Goal: Transaction & Acquisition: Purchase product/service

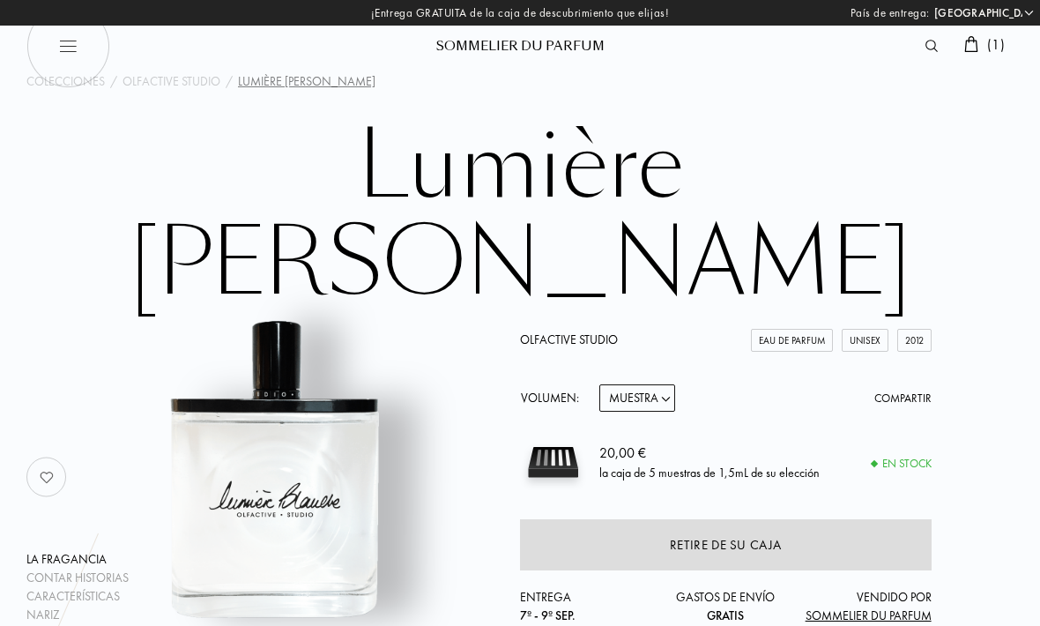
select select "ES"
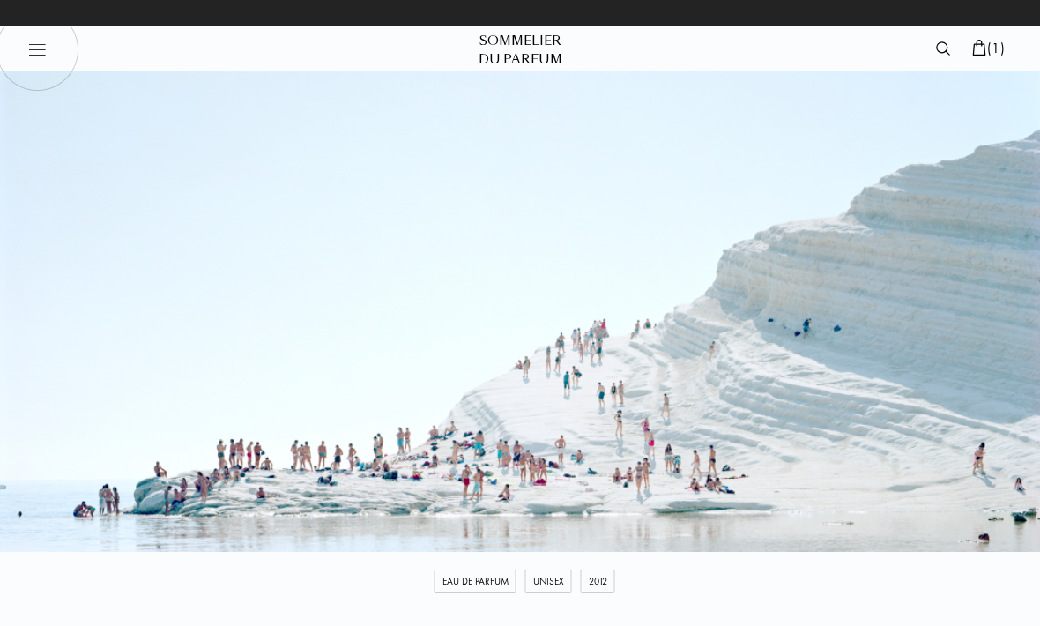
click at [979, 46] on img at bounding box center [979, 48] width 14 height 16
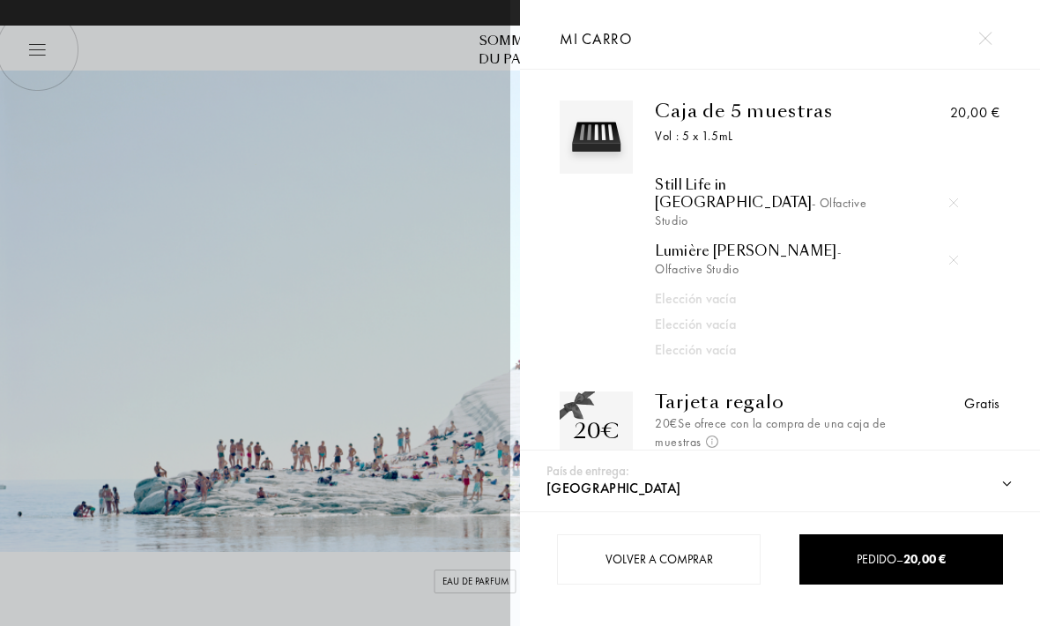
click at [392, 229] on div at bounding box center [260, 313] width 520 height 626
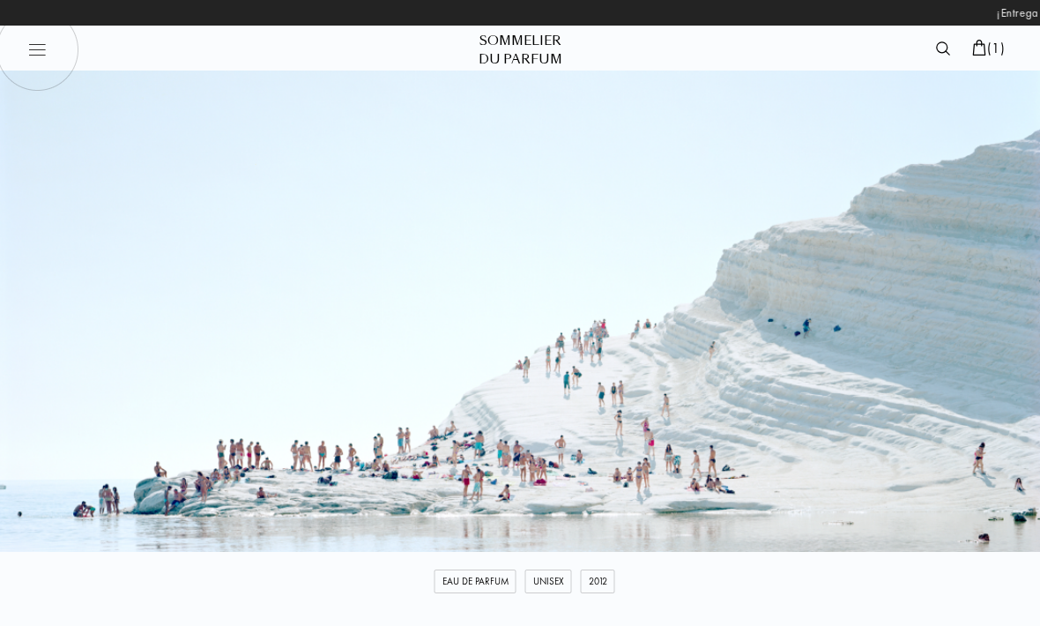
scroll to position [0, -1001]
select select "ES"
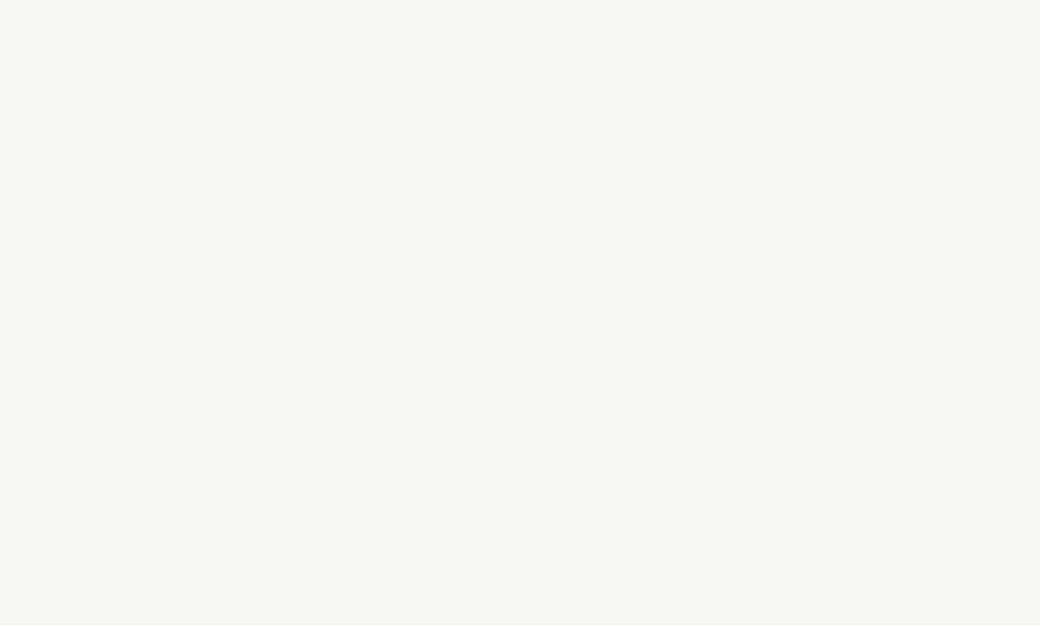
select select "ES"
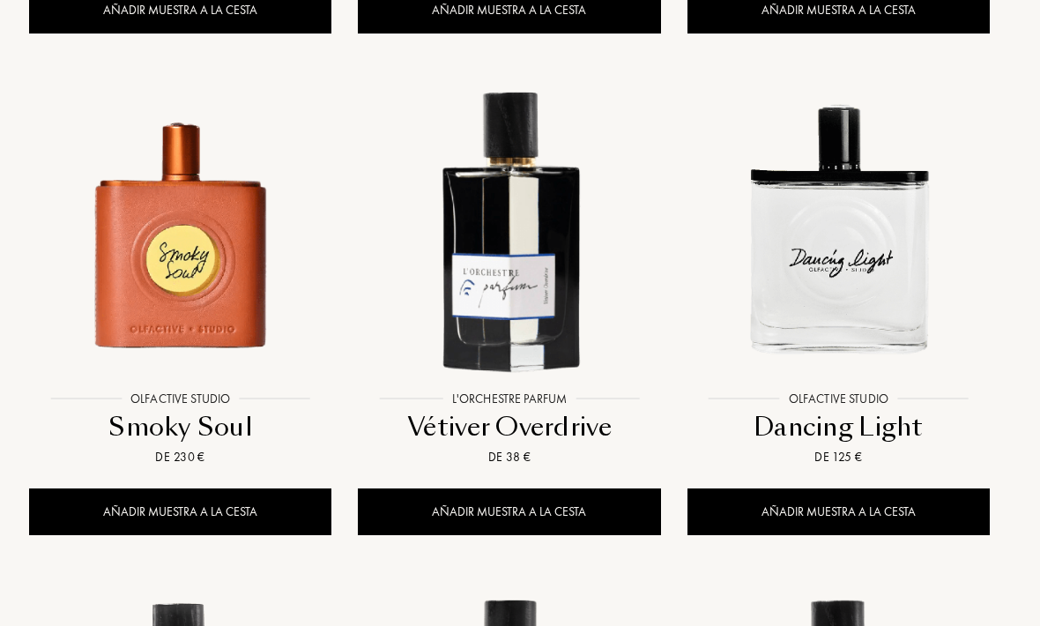
scroll to position [1179, 11]
click at [878, 279] on img at bounding box center [838, 232] width 296 height 296
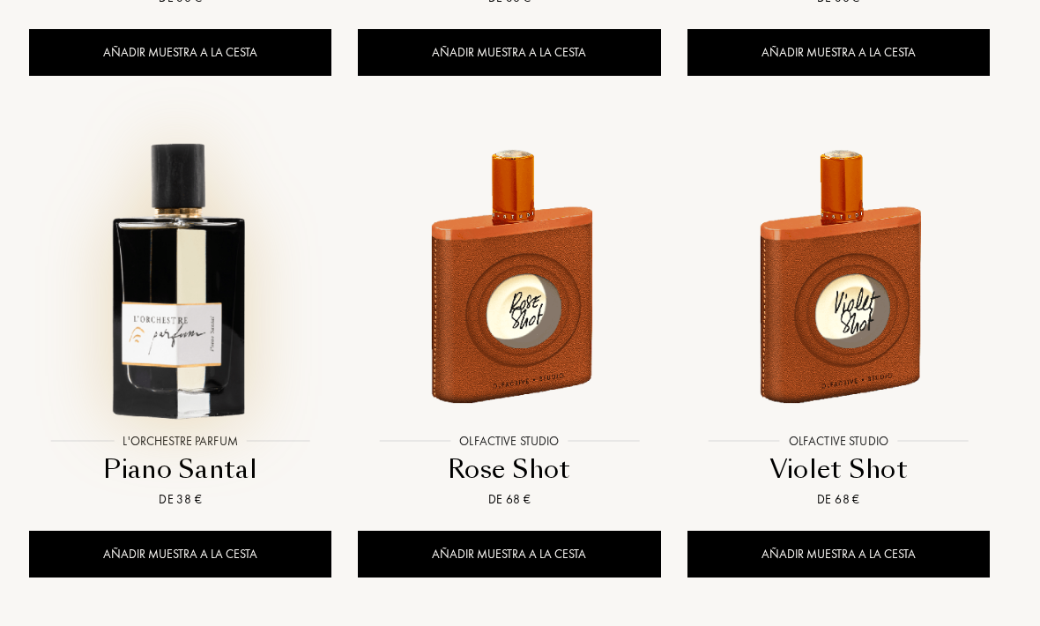
scroll to position [2139, 11]
click at [188, 374] on img at bounding box center [181, 274] width 296 height 296
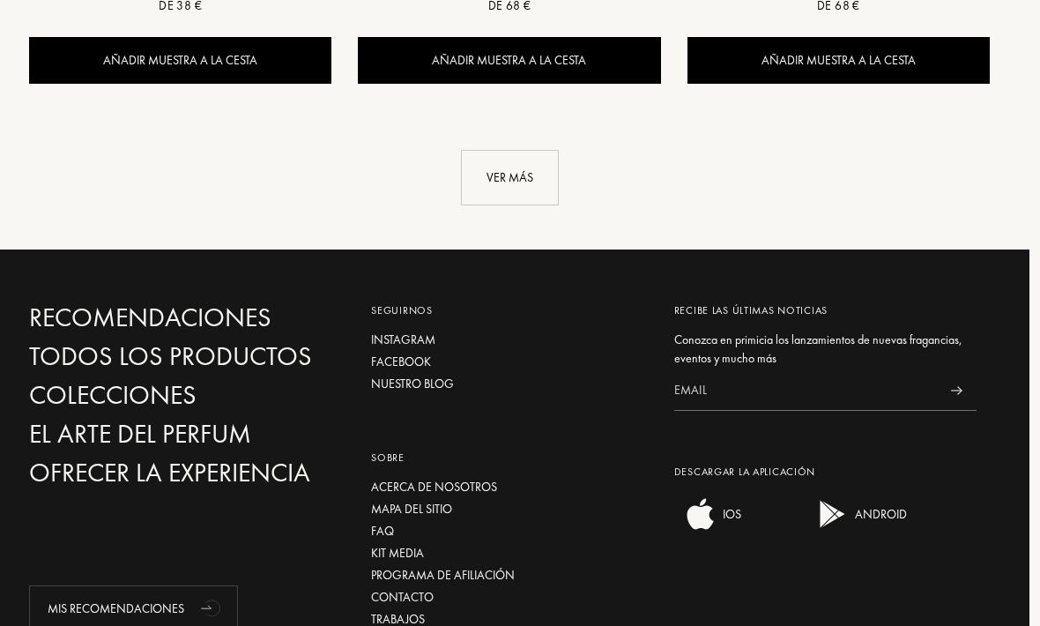
click at [523, 174] on div "Ver más" at bounding box center [511, 178] width 98 height 56
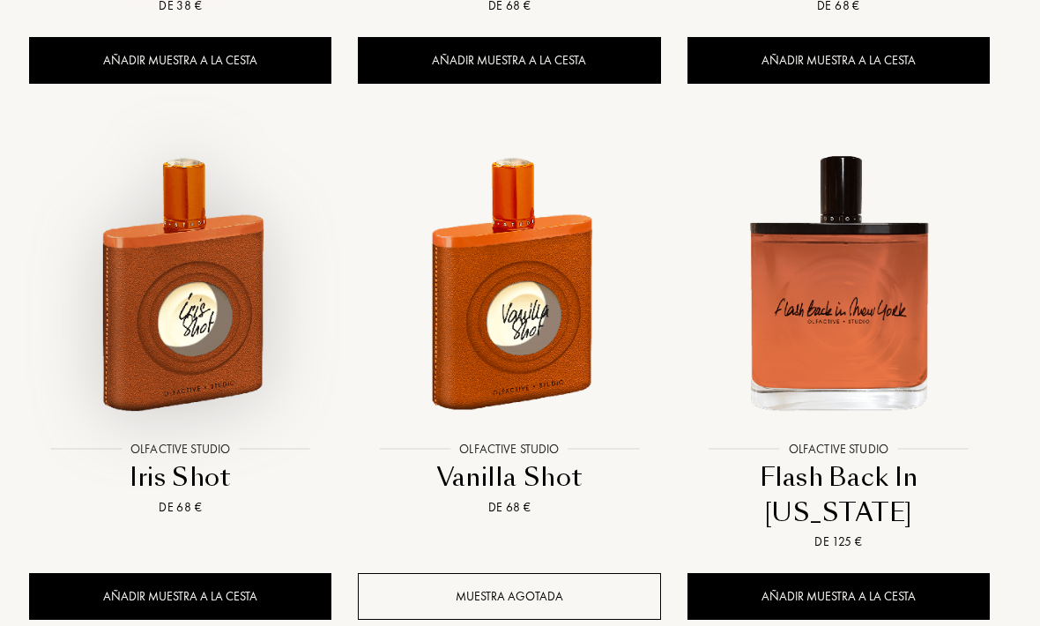
click at [181, 320] on img at bounding box center [181, 282] width 296 height 296
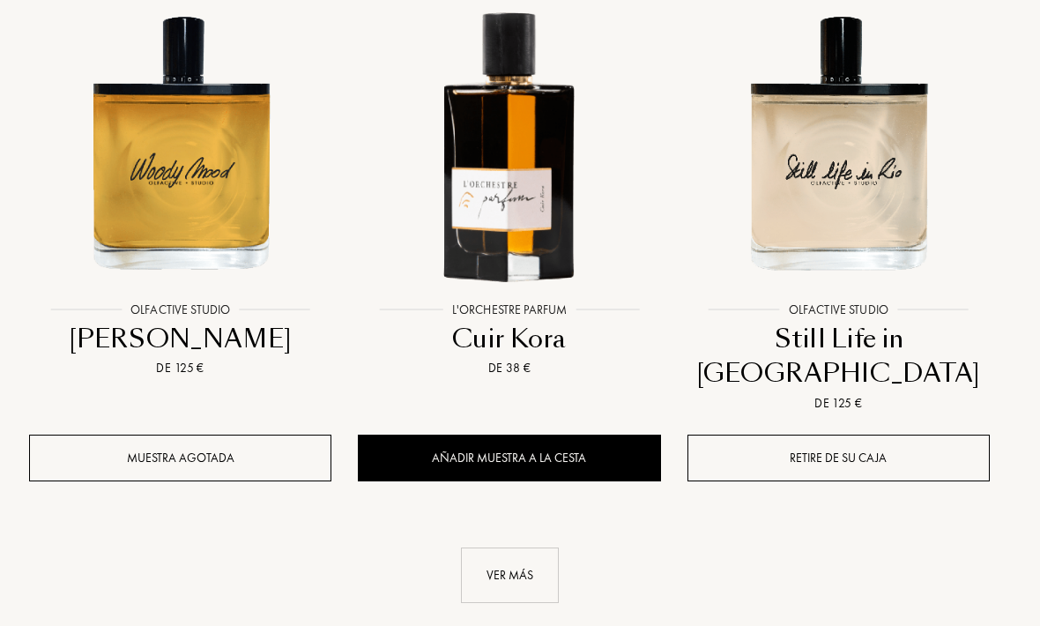
scroll to position [4310, 11]
click at [505, 547] on div "Ver más" at bounding box center [510, 575] width 98 height 56
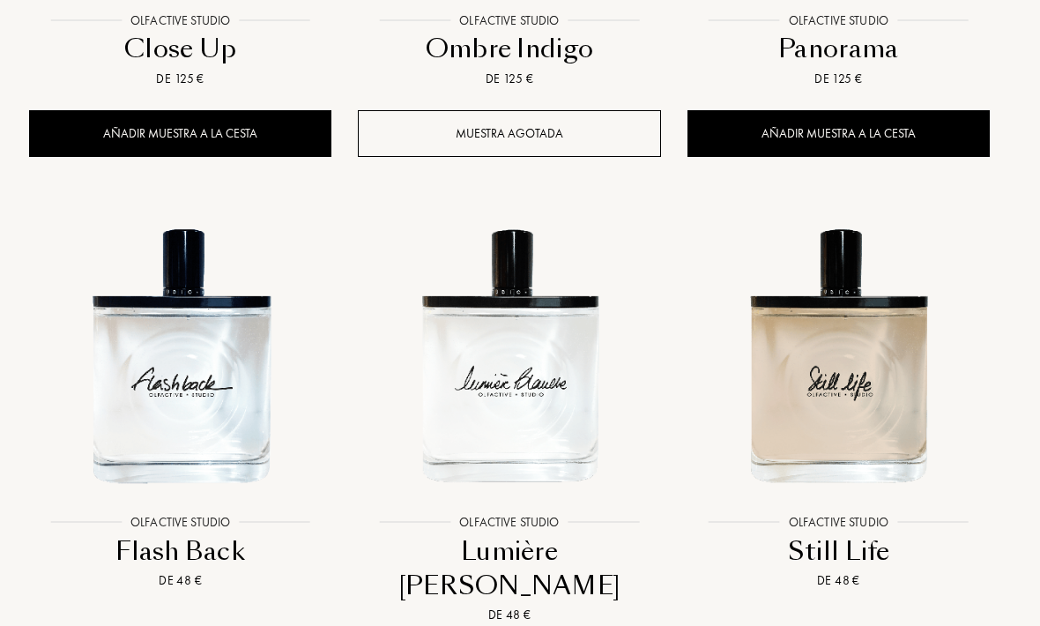
scroll to position [5136, 11]
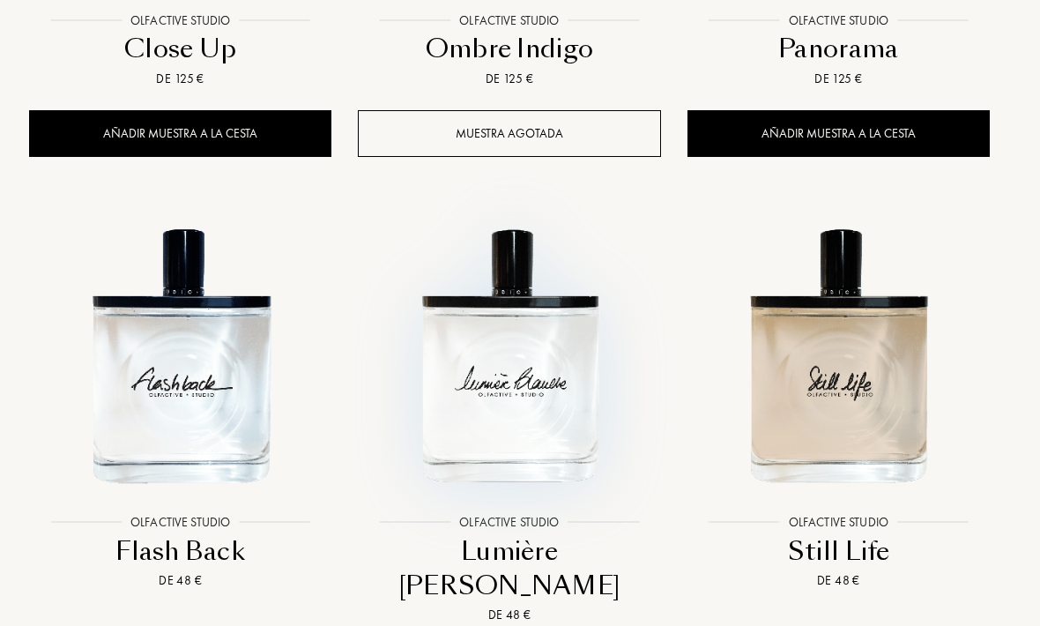
click at [479, 326] on img at bounding box center [509, 355] width 296 height 296
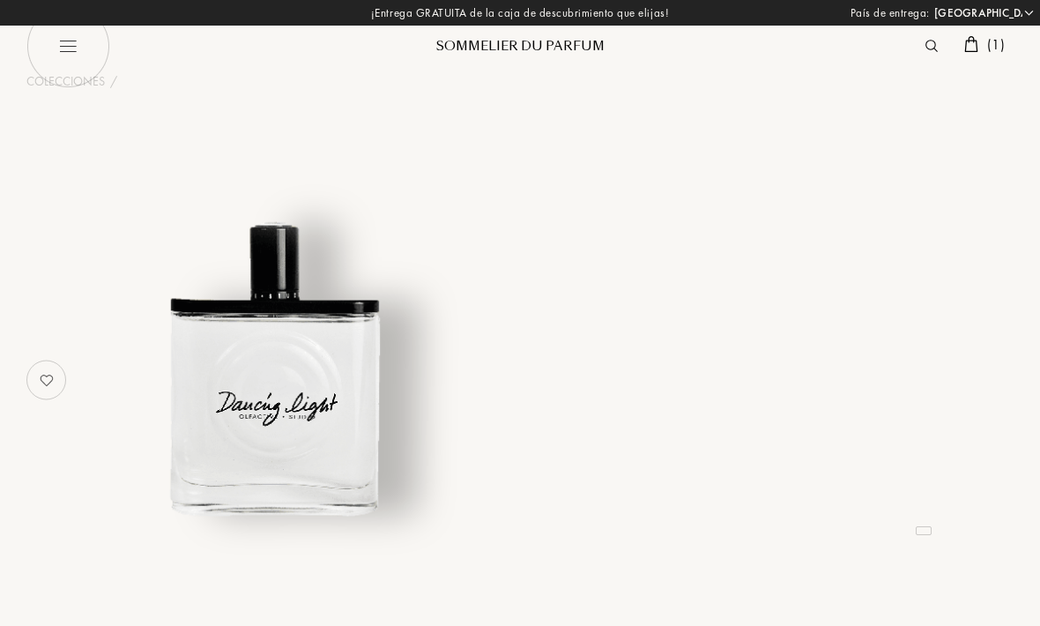
select select "ES"
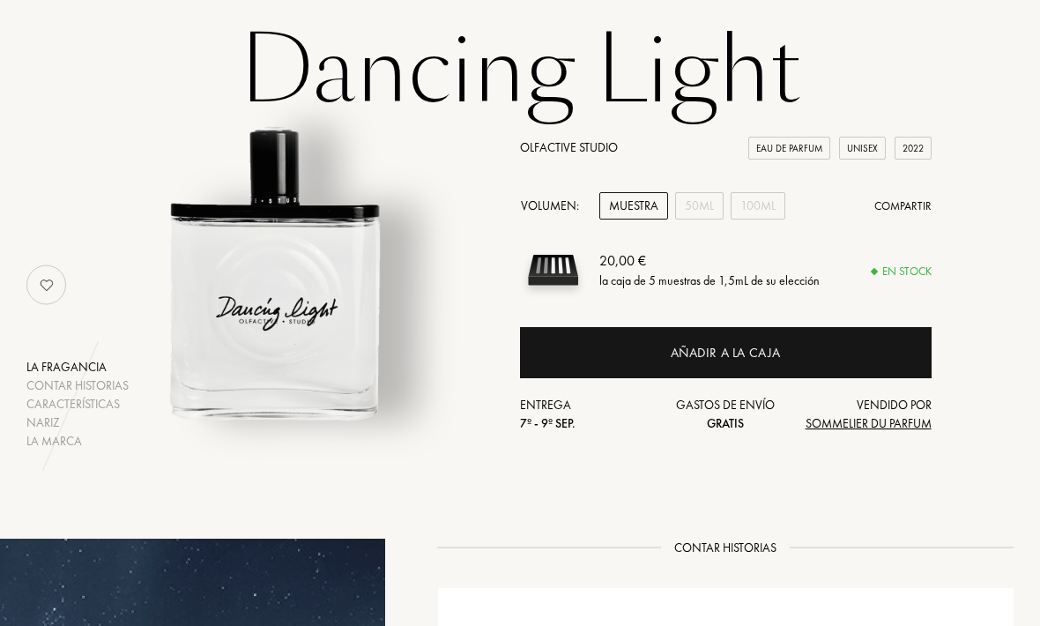
scroll to position [99, 0]
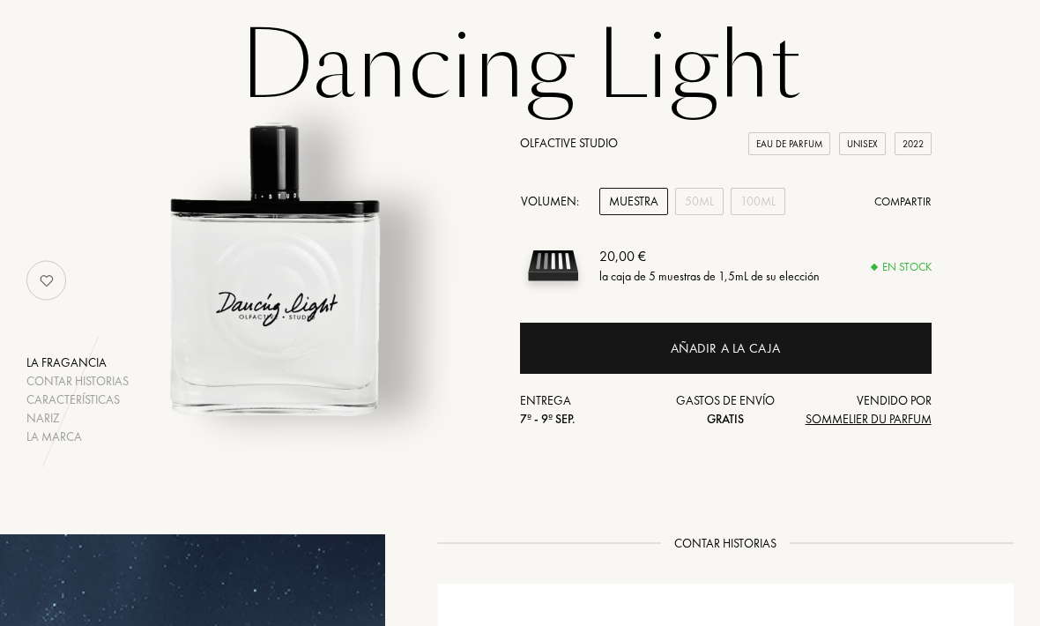
click at [756, 352] on div "Añadir a la caja" at bounding box center [725, 349] width 111 height 20
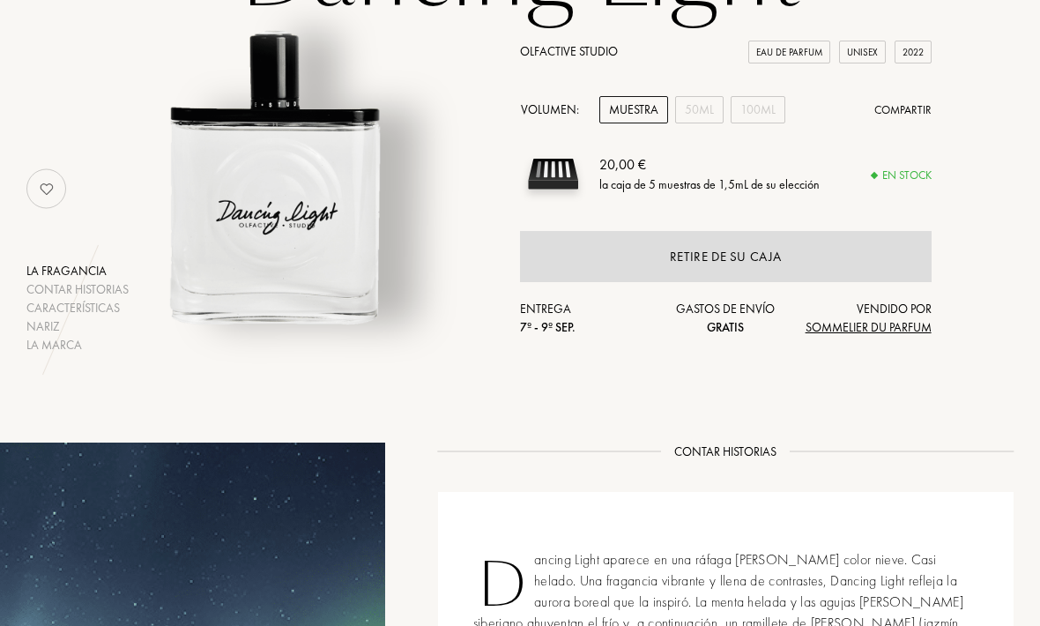
scroll to position [0, 0]
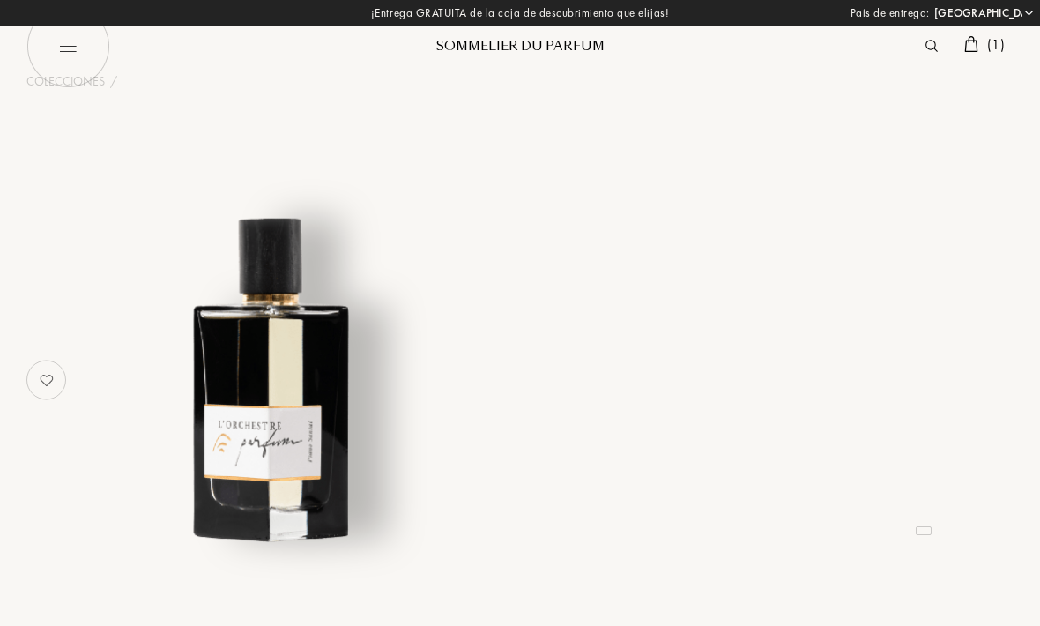
select select "ES"
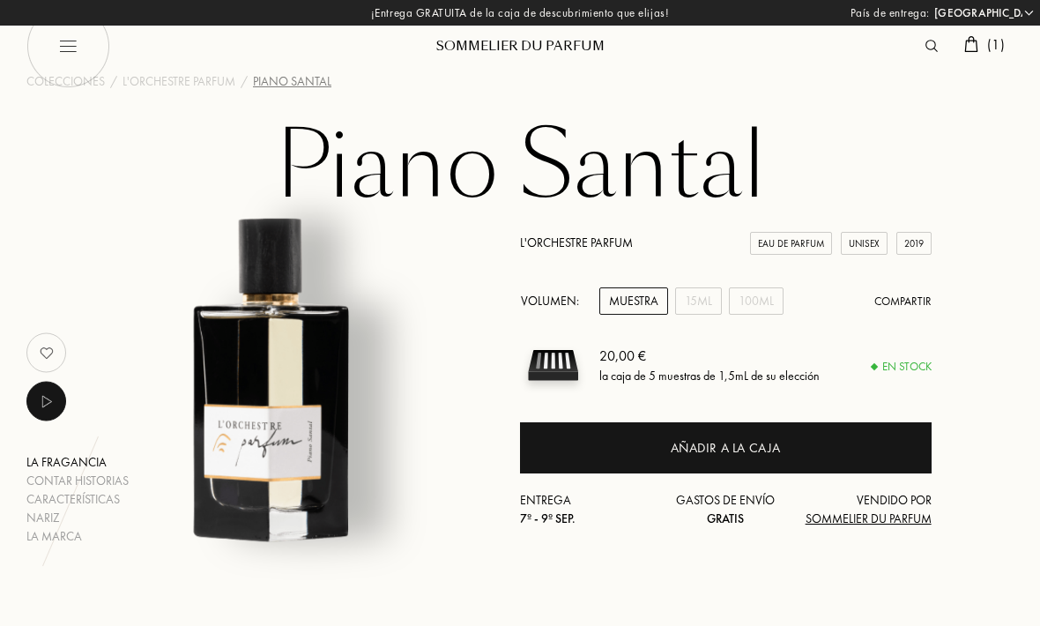
click at [650, 299] on div "Muestra" at bounding box center [633, 300] width 69 height 27
click at [754, 448] on div "Añadir a la caja" at bounding box center [725, 448] width 111 height 20
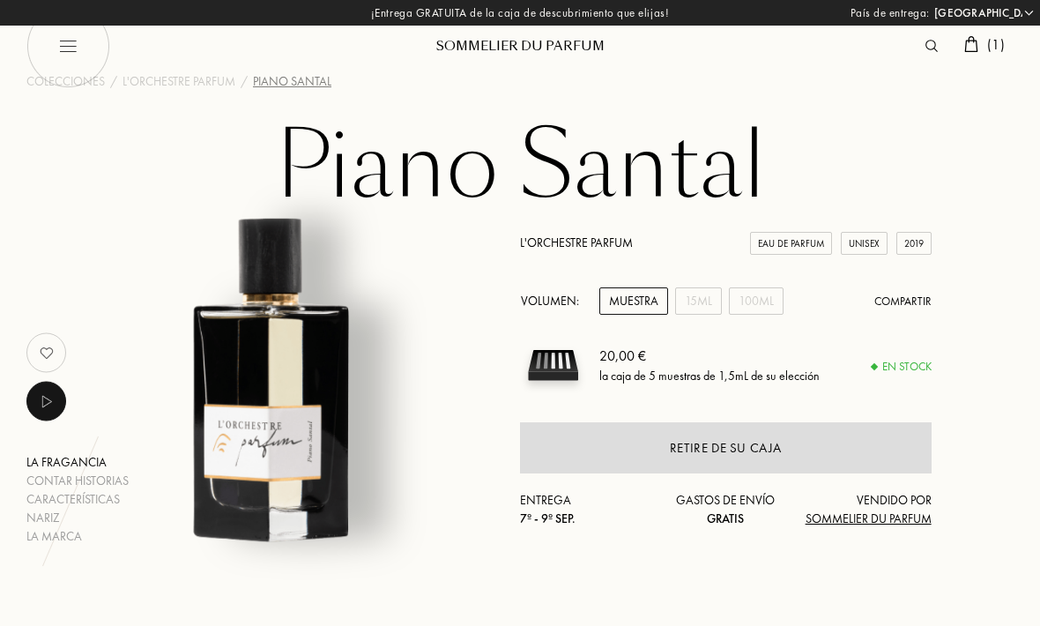
click at [711, 300] on div "15mL" at bounding box center [698, 300] width 47 height 27
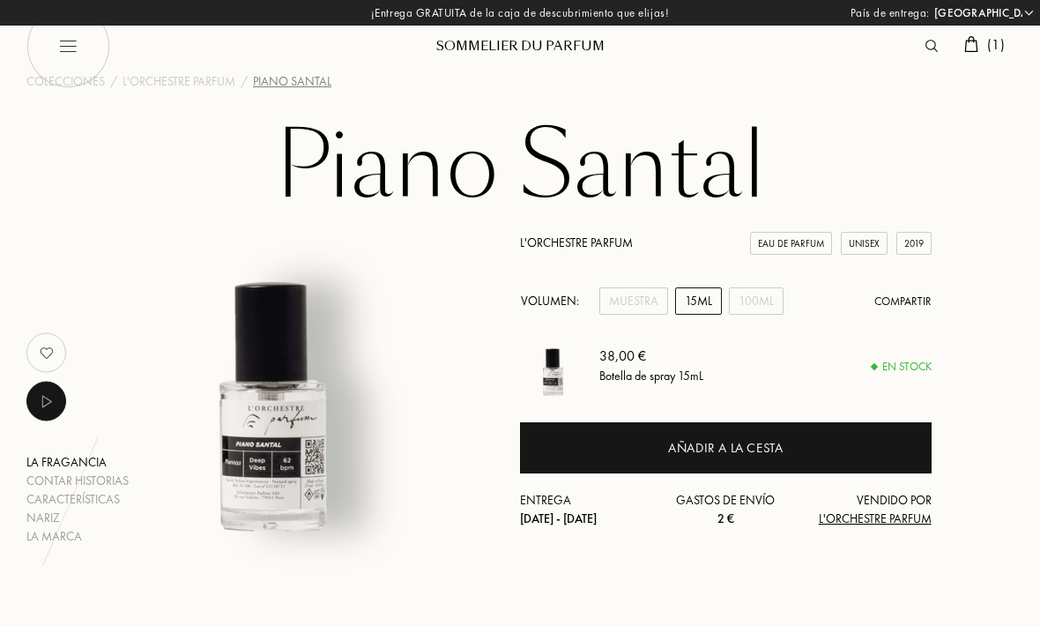
click at [759, 293] on div "100mL" at bounding box center [756, 300] width 55 height 27
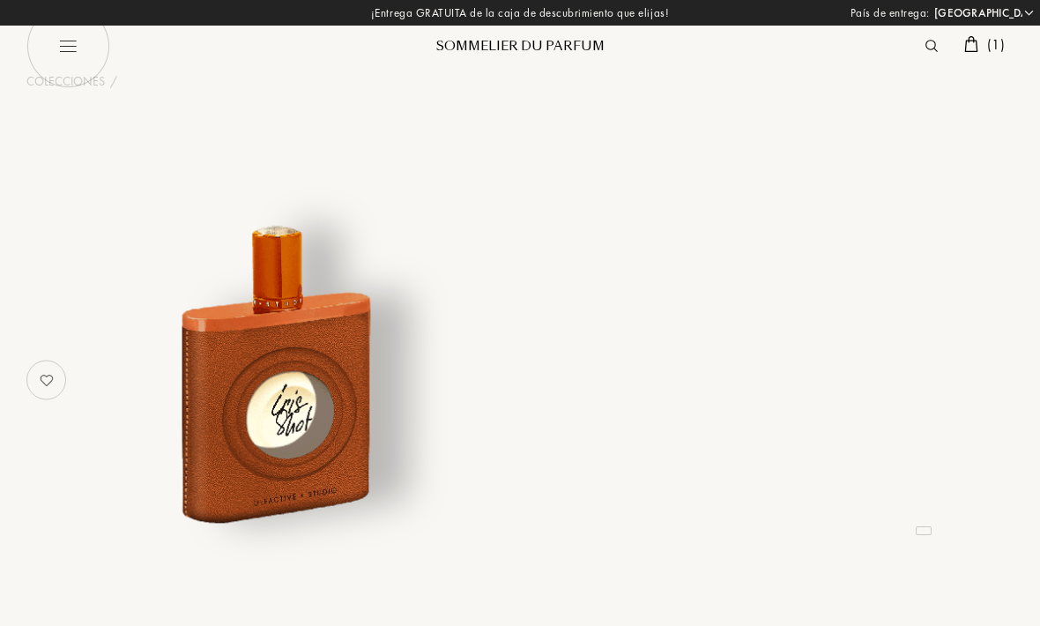
select select "ES"
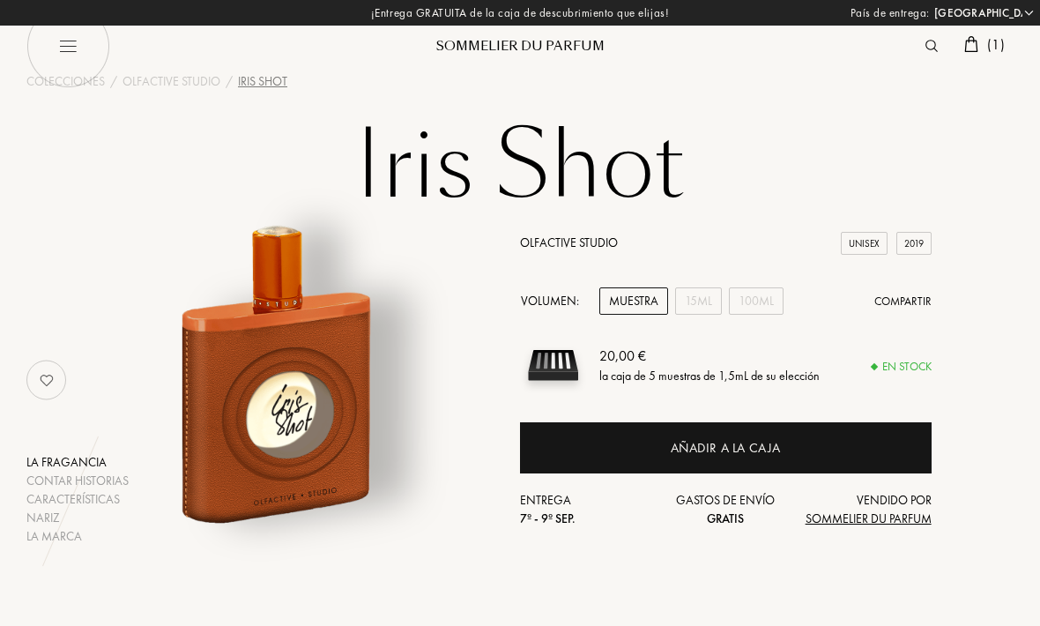
click at [778, 443] on div "Añadir a la caja" at bounding box center [725, 448] width 111 height 20
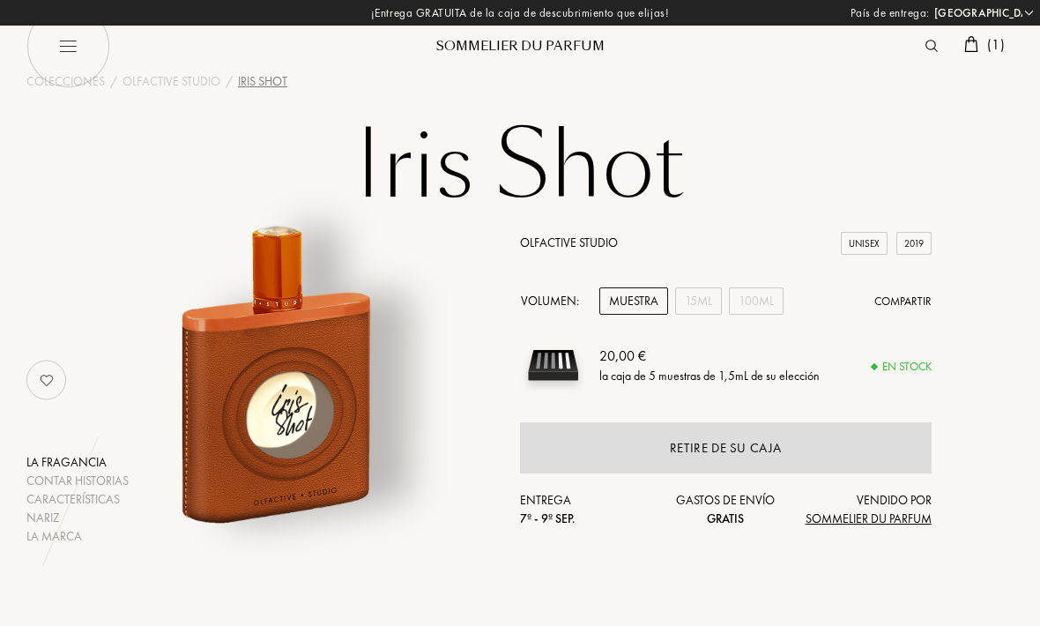
click at [970, 44] on img at bounding box center [971, 44] width 14 height 16
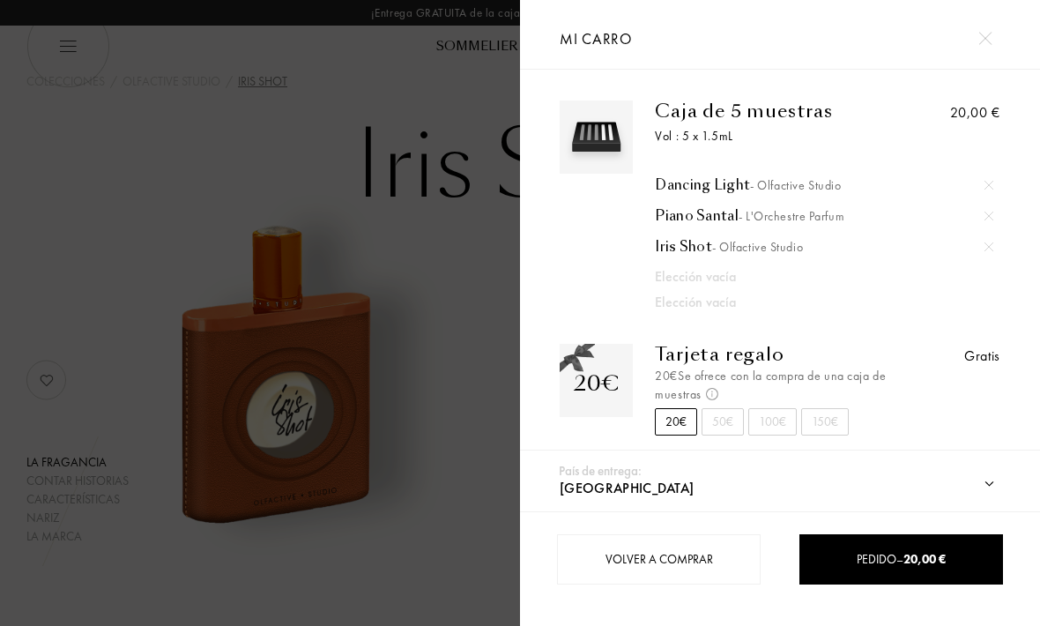
click at [167, 247] on div at bounding box center [260, 313] width 520 height 626
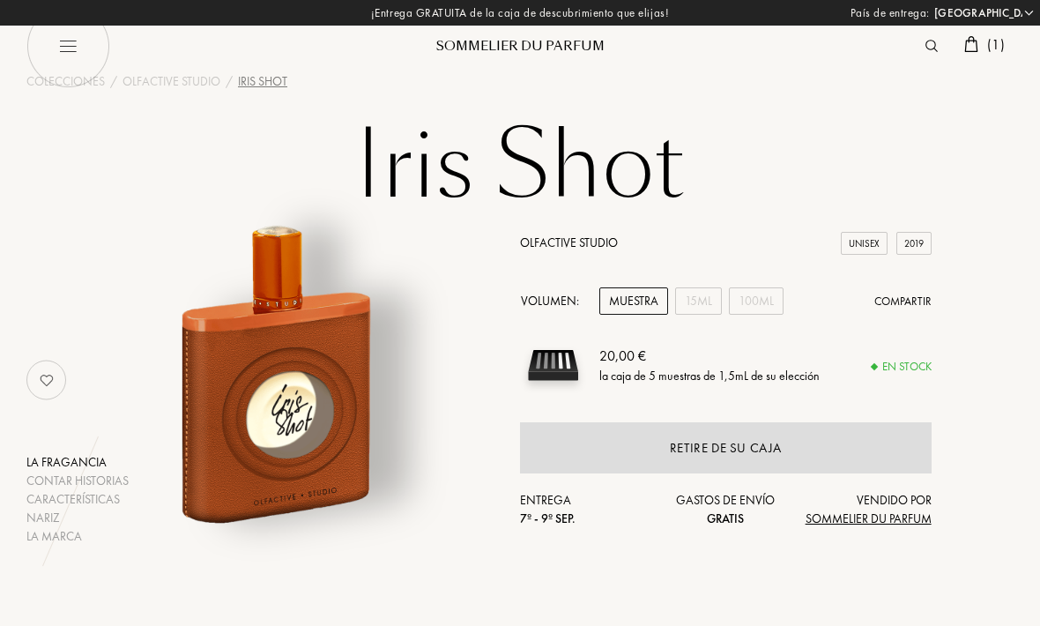
click at [972, 51] on img at bounding box center [971, 44] width 14 height 16
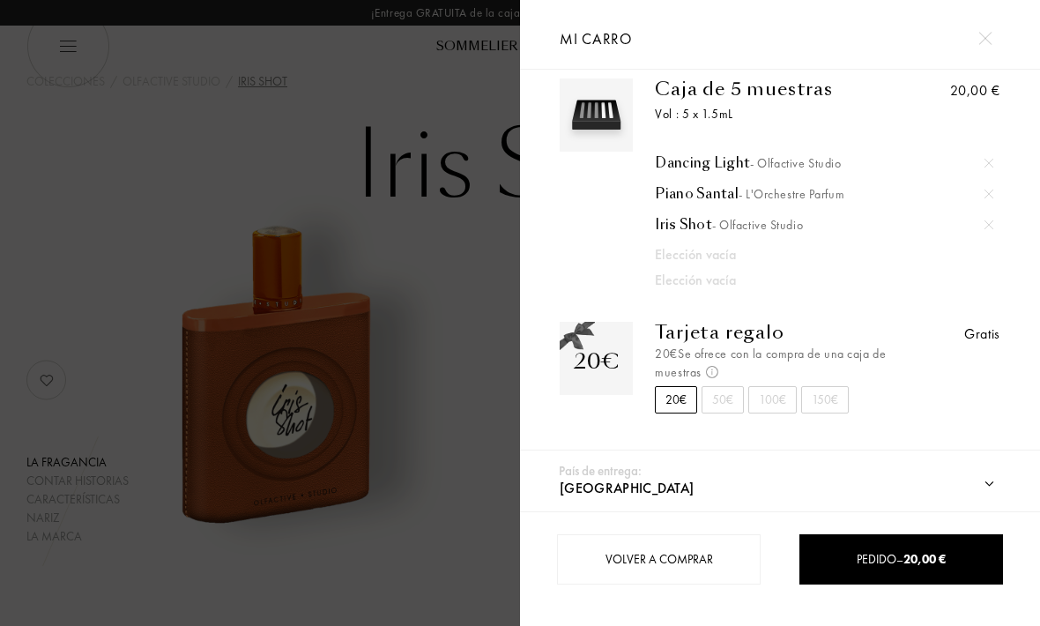
scroll to position [25, 0]
click at [698, 255] on div "Elección vacía" at bounding box center [808, 254] width 306 height 21
click at [211, 224] on div at bounding box center [260, 313] width 520 height 626
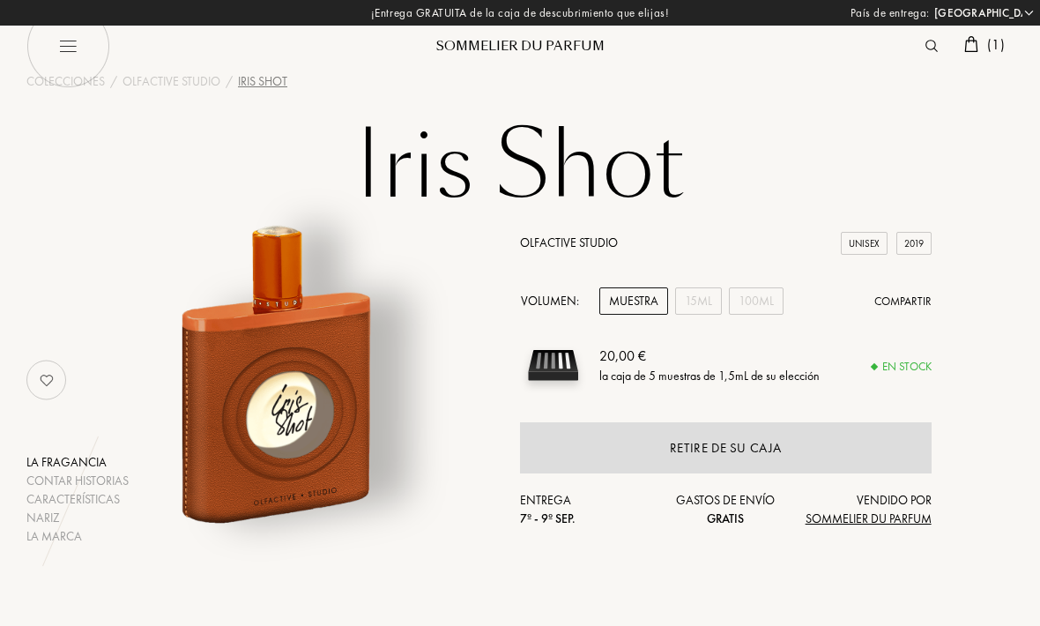
click at [929, 43] on img at bounding box center [931, 46] width 12 height 12
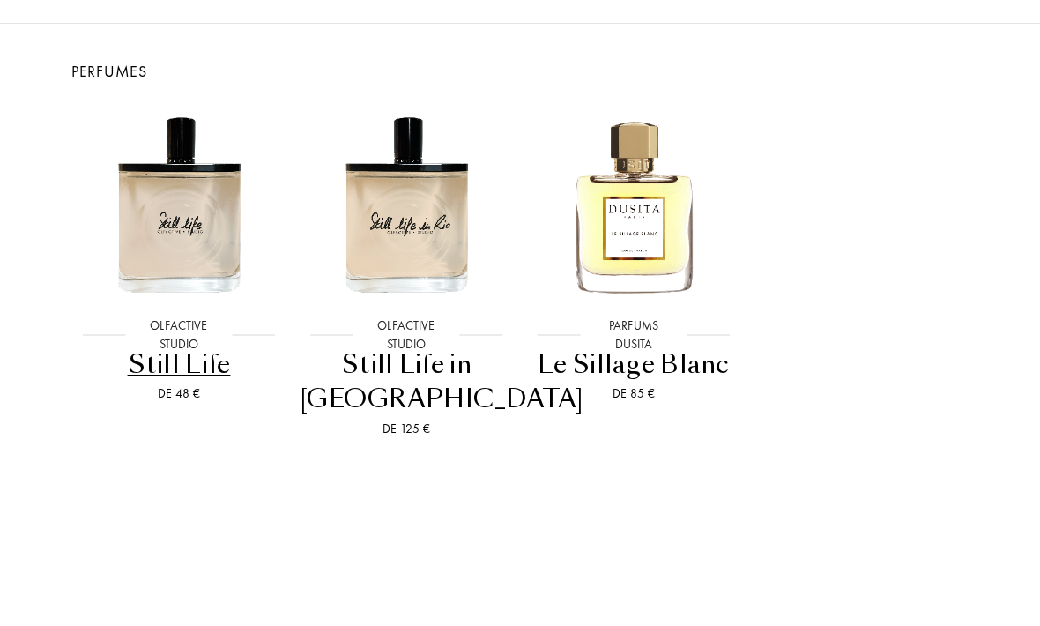
scroll to position [0, 57]
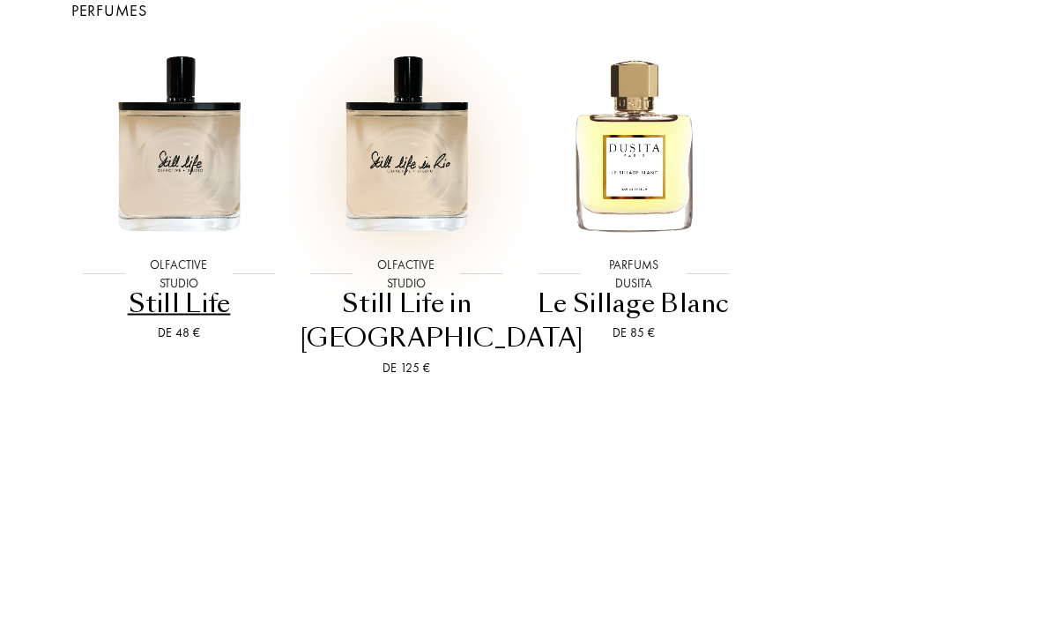
type input "Still"
click at [404, 193] on img at bounding box center [406, 295] width 204 height 204
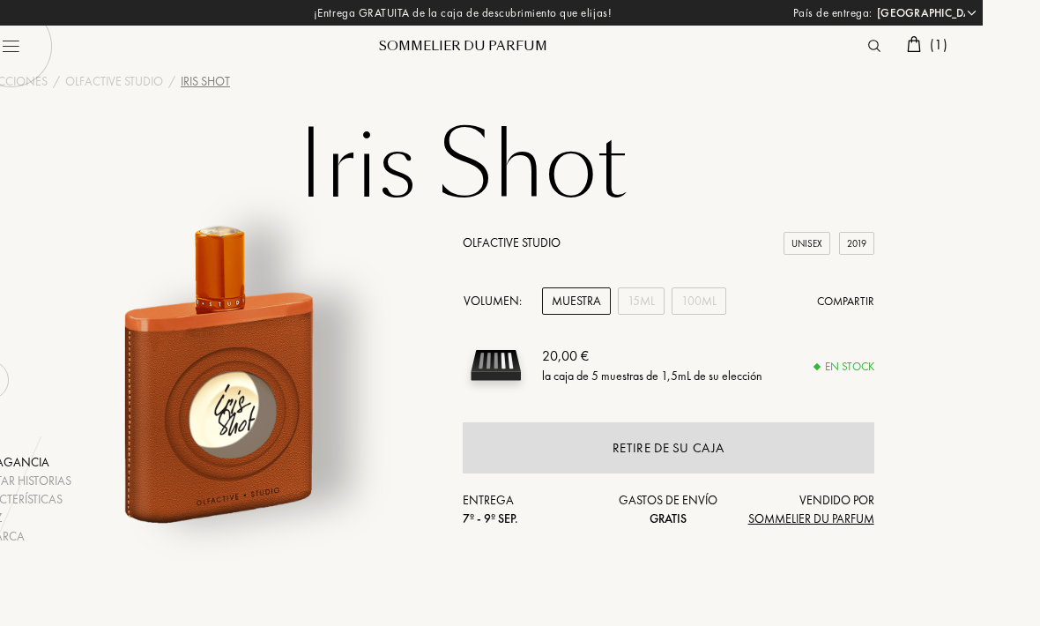
click at [915, 45] on img at bounding box center [914, 44] width 14 height 16
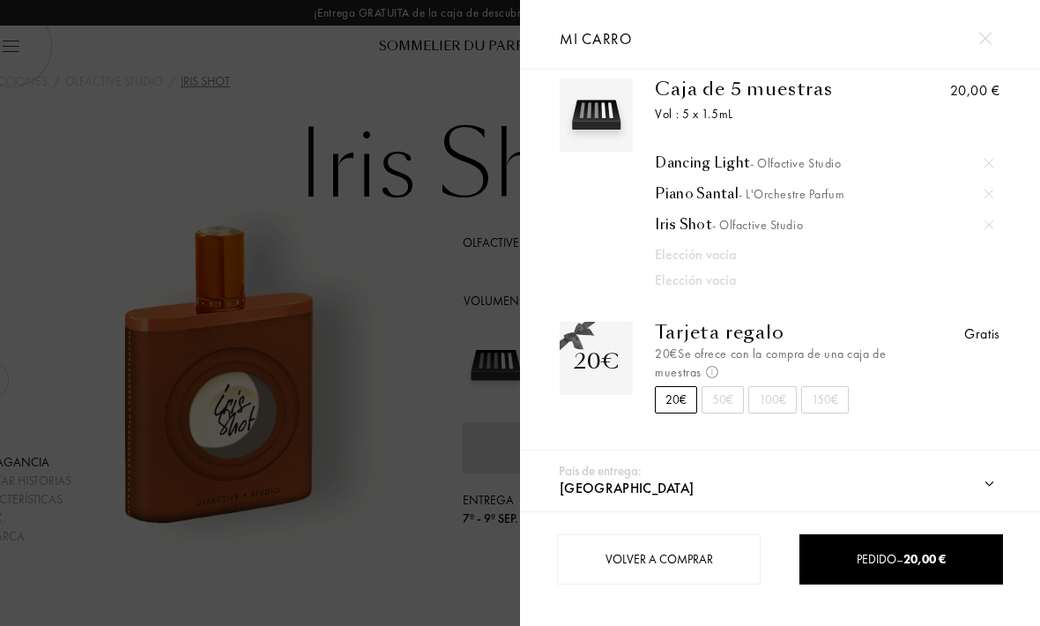
click at [343, 158] on div at bounding box center [260, 313] width 520 height 626
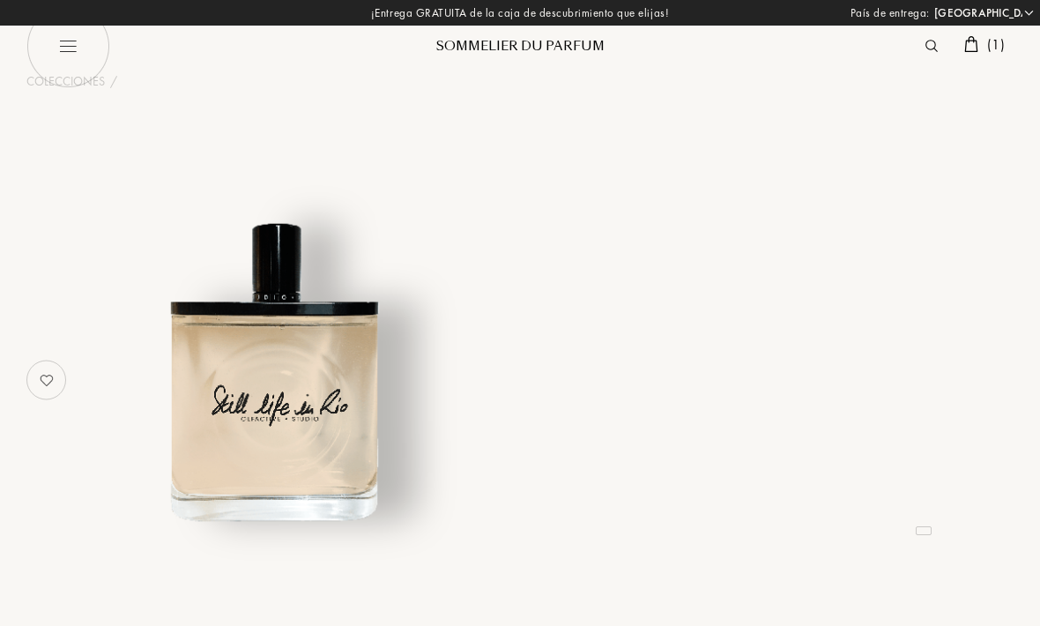
select select "ES"
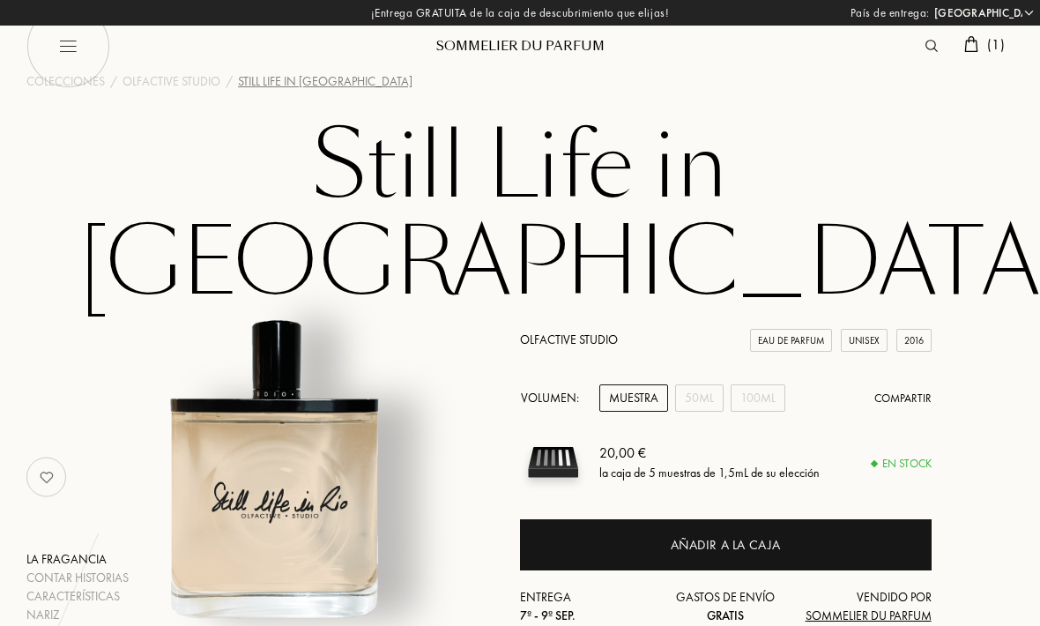
click at [762, 535] on div "Añadir a la caja" at bounding box center [725, 545] width 111 height 20
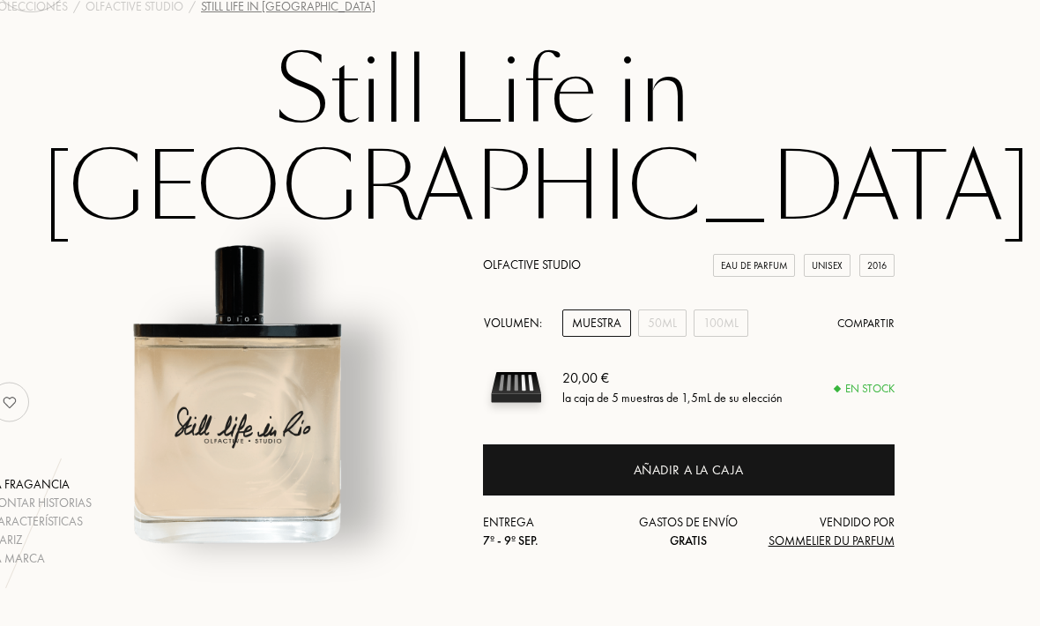
scroll to position [75, 37]
click at [704, 460] on div "Añadir a la caja" at bounding box center [688, 470] width 111 height 20
click at [718, 460] on div "Añadir a la caja" at bounding box center [688, 470] width 111 height 20
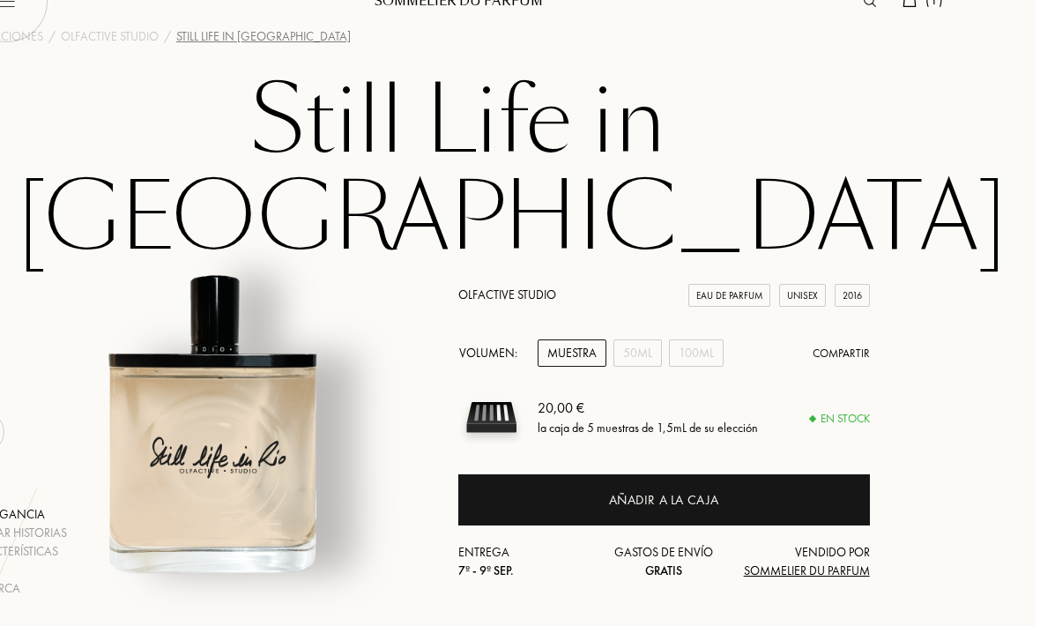
scroll to position [0, 57]
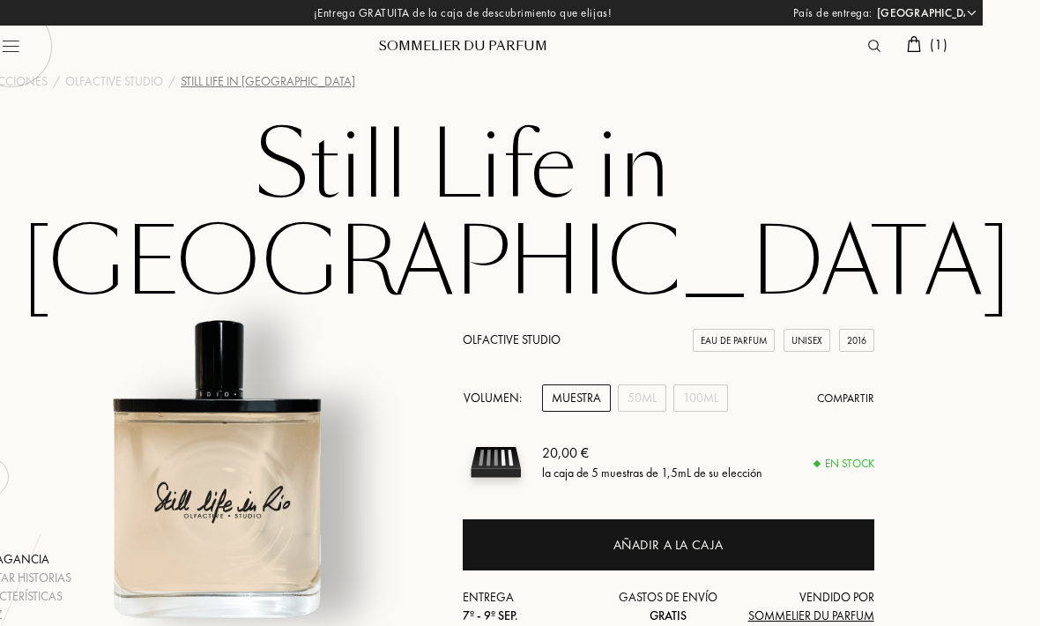
click at [915, 41] on img at bounding box center [914, 44] width 14 height 16
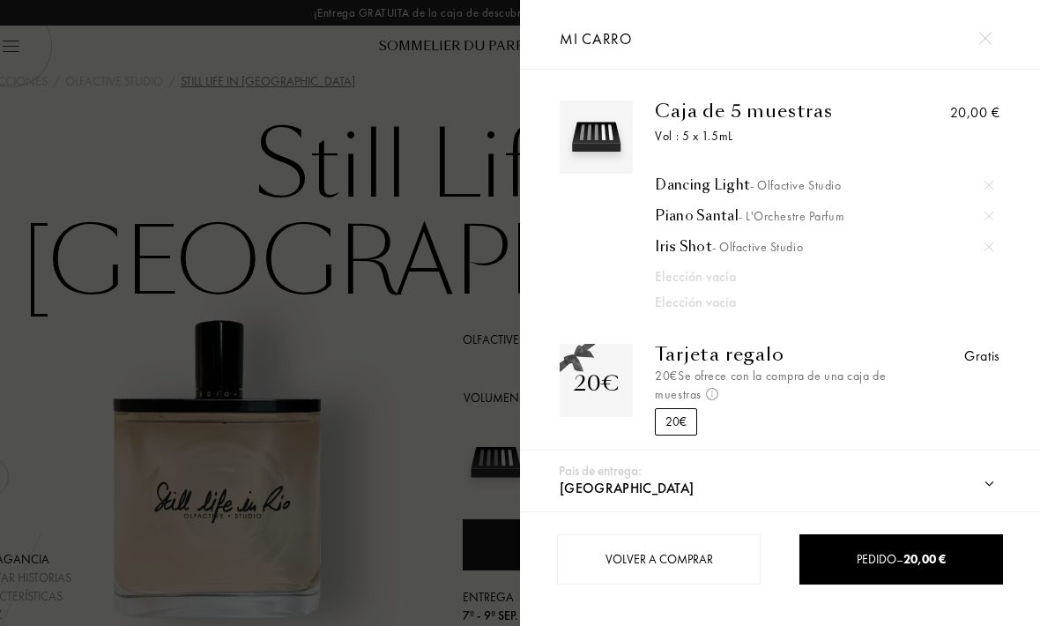
click at [454, 494] on div at bounding box center [260, 313] width 520 height 626
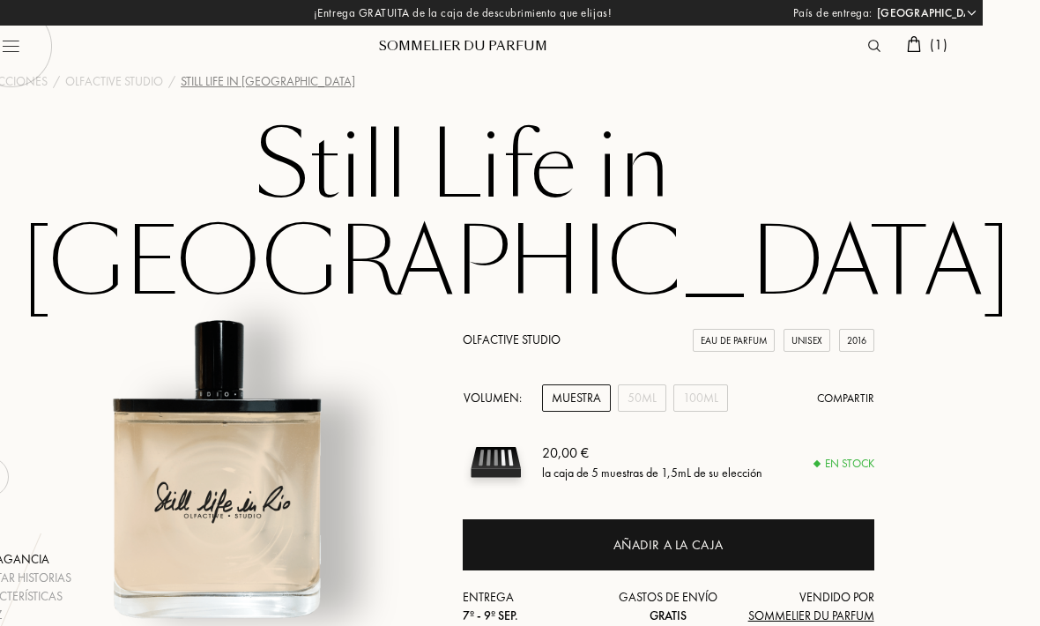
click at [652, 384] on div "50mL" at bounding box center [642, 397] width 48 height 27
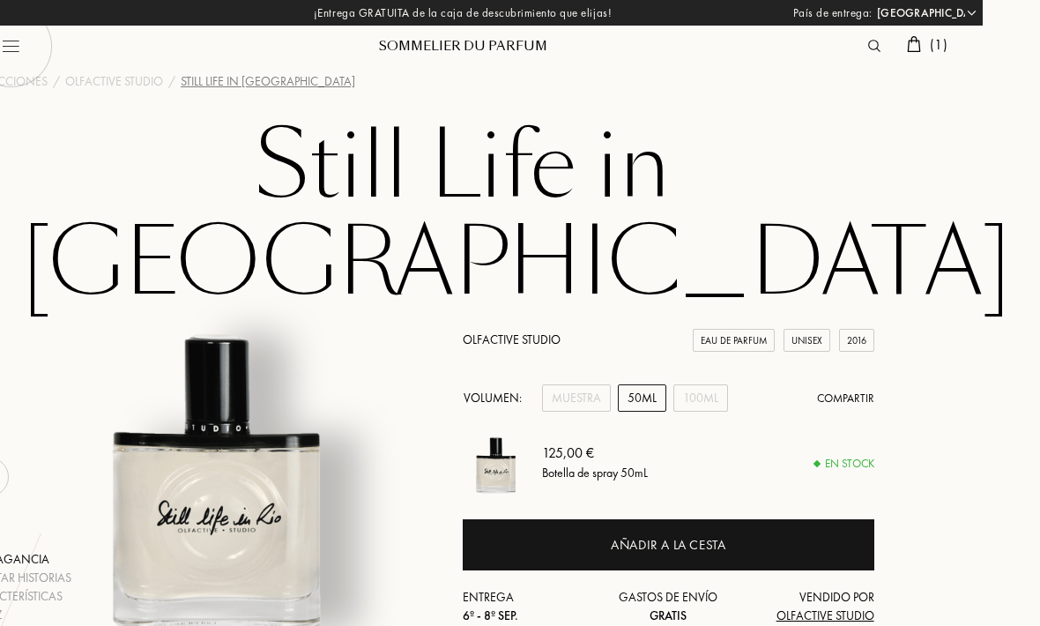
click at [591, 384] on div "Muestra" at bounding box center [576, 397] width 69 height 27
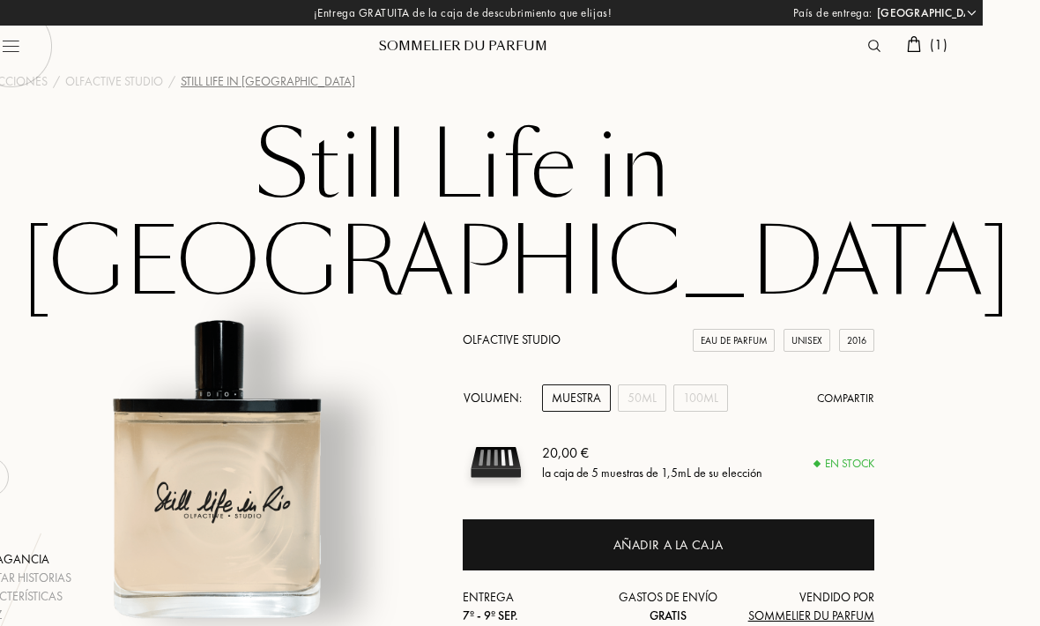
click at [658, 384] on div "50mL" at bounding box center [642, 397] width 48 height 27
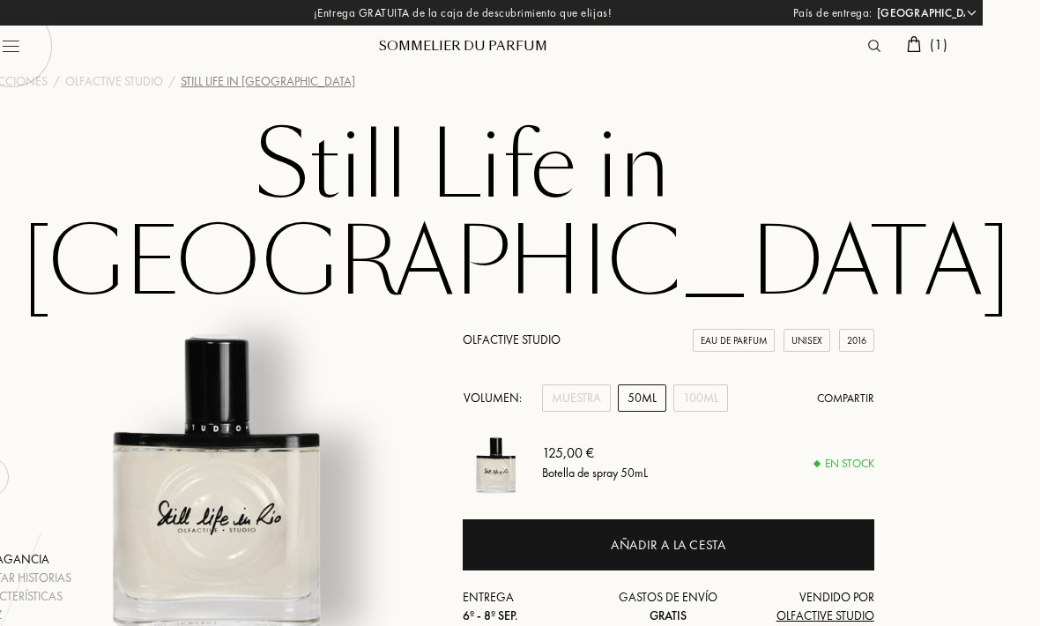
click at [592, 384] on div "Muestra" at bounding box center [576, 397] width 69 height 27
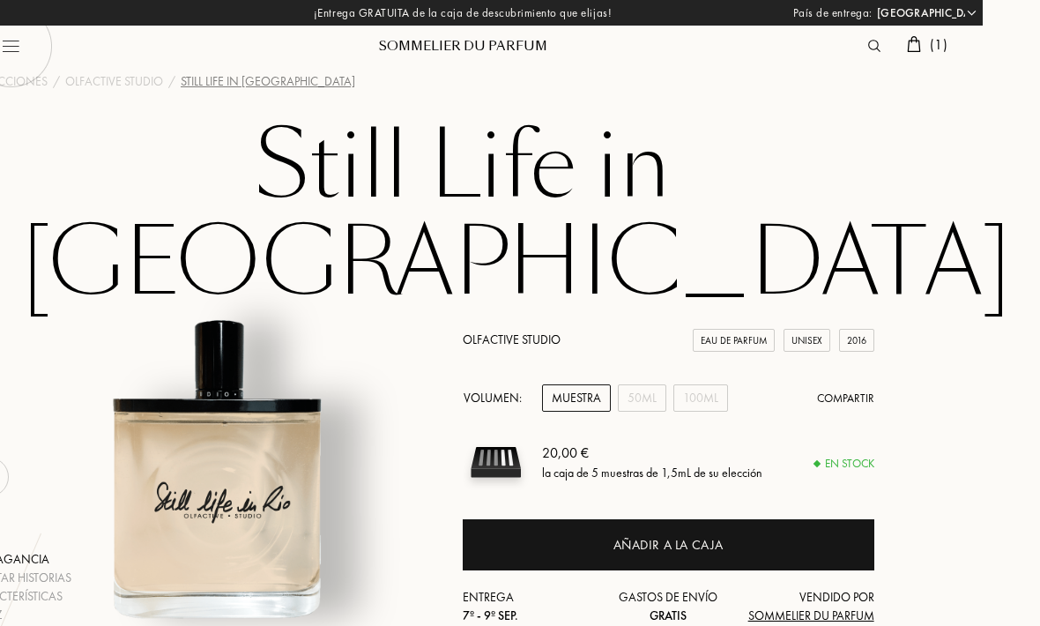
click at [697, 535] on div "Añadir a la caja" at bounding box center [668, 545] width 111 height 20
click at [907, 42] on img at bounding box center [914, 44] width 14 height 16
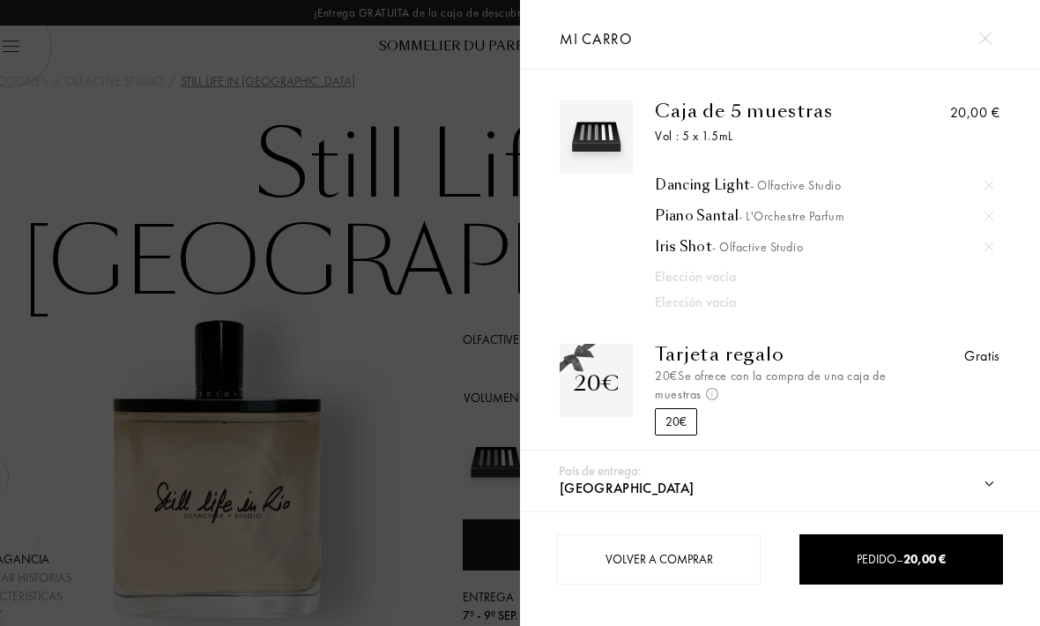
click at [777, 286] on div "Elección vacía" at bounding box center [808, 276] width 306 height 21
click at [462, 345] on div at bounding box center [260, 313] width 520 height 626
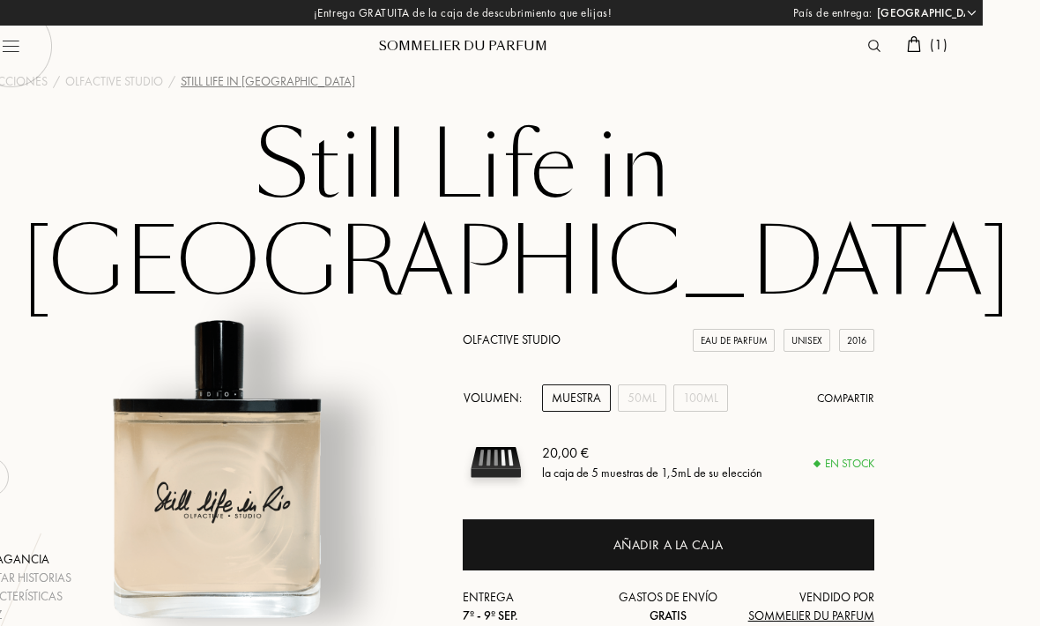
click at [695, 535] on div "Añadir a la caja" at bounding box center [668, 545] width 111 height 20
click at [915, 46] on img at bounding box center [914, 44] width 14 height 16
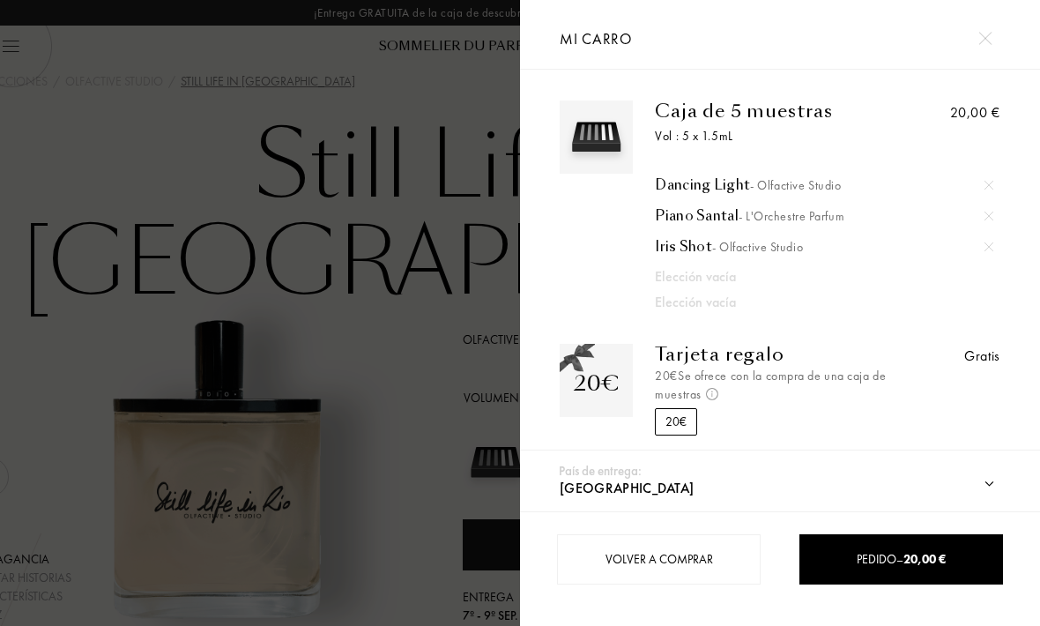
click at [453, 284] on div at bounding box center [260, 313] width 520 height 626
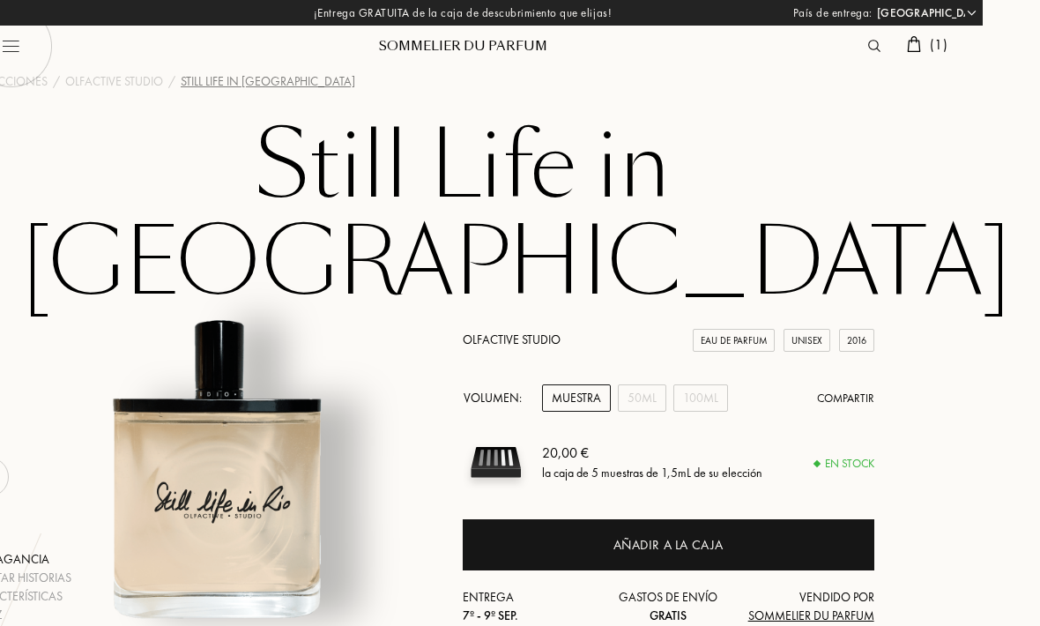
click at [714, 535] on div "Añadir a la caja" at bounding box center [668, 545] width 111 height 20
click at [706, 535] on div "Añadir a la caja" at bounding box center [668, 545] width 111 height 20
click at [707, 535] on div "Añadir a la caja" at bounding box center [668, 545] width 111 height 20
click at [704, 535] on div "Añadir a la caja" at bounding box center [668, 545] width 111 height 20
click at [913, 46] on img at bounding box center [914, 44] width 14 height 16
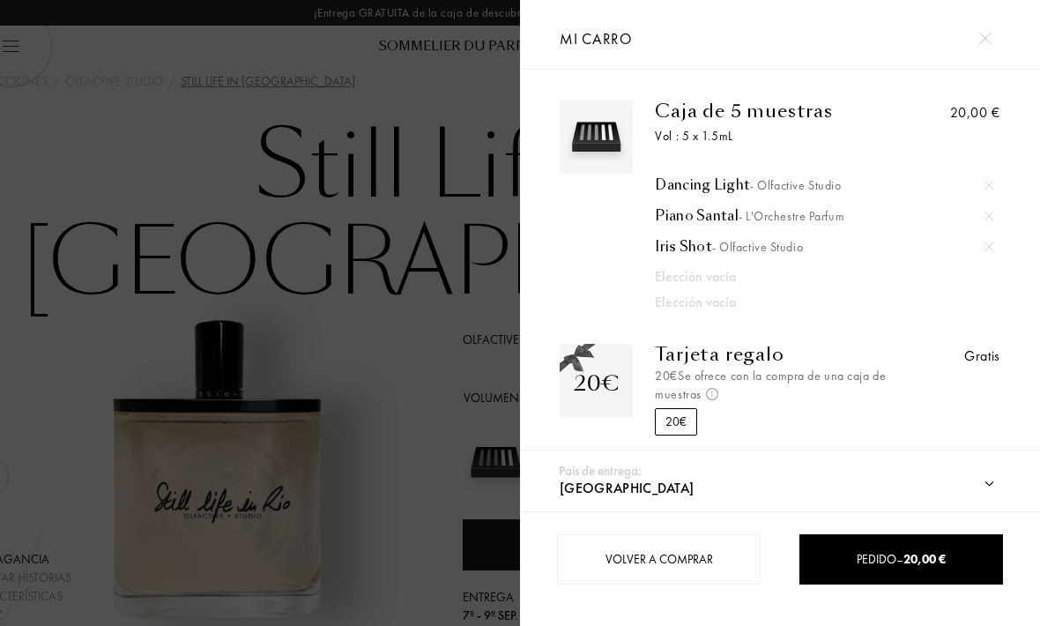
click at [439, 327] on div at bounding box center [260, 313] width 520 height 626
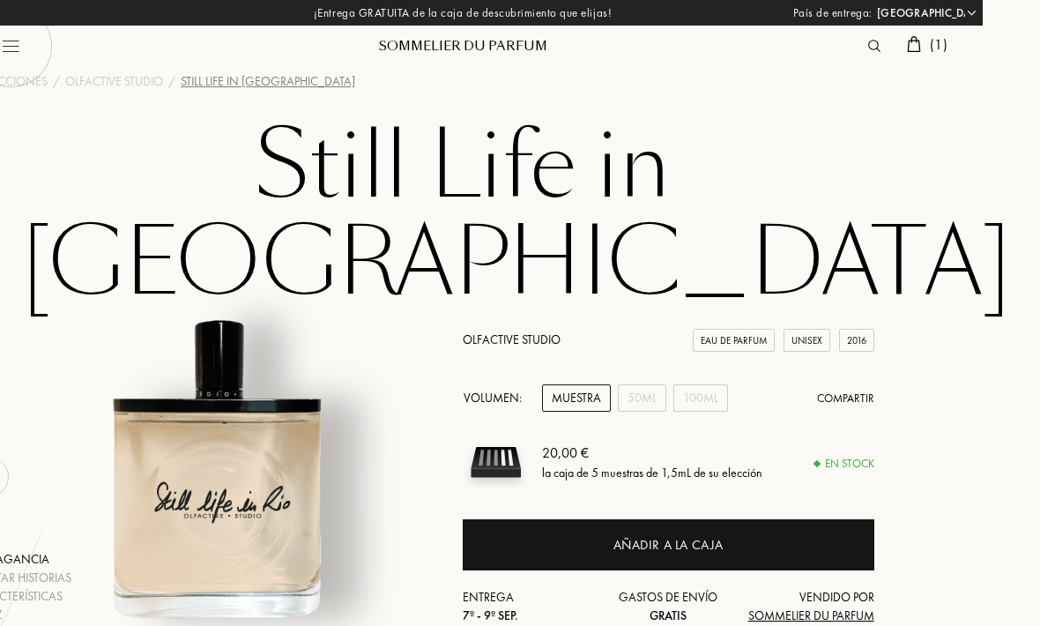
click at [688, 535] on div "Añadir a la caja" at bounding box center [668, 545] width 111 height 20
click at [907, 45] on img at bounding box center [914, 44] width 14 height 16
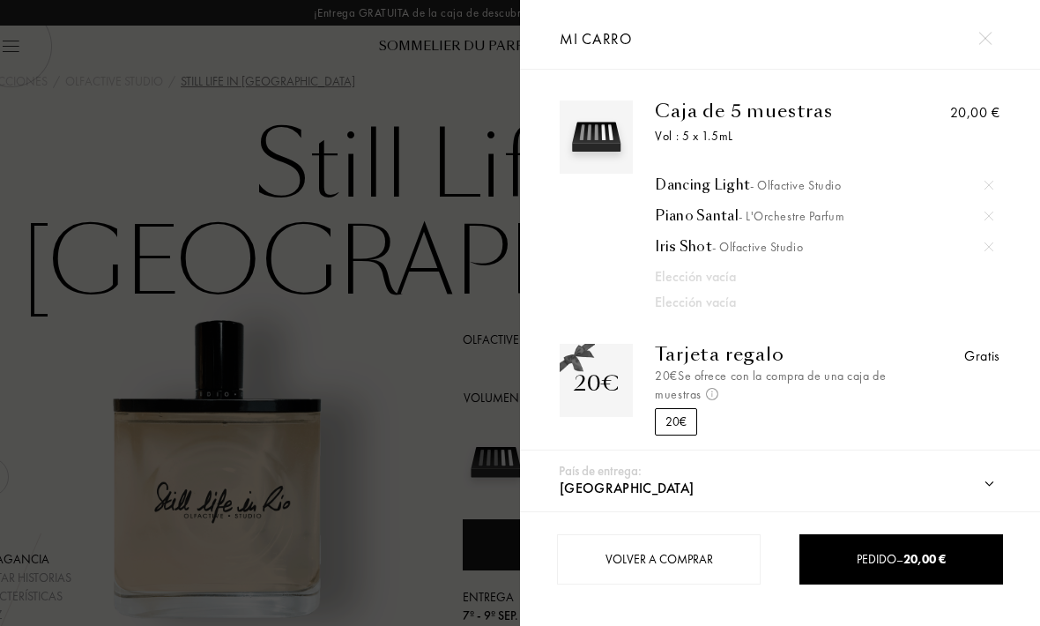
click at [315, 150] on div at bounding box center [260, 313] width 520 height 626
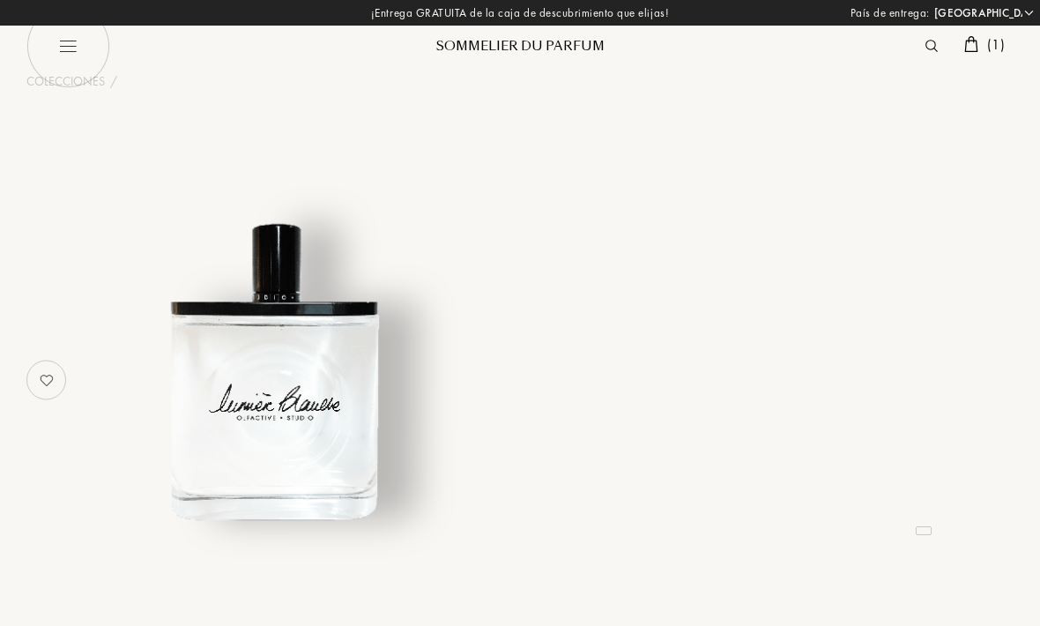
select select "ES"
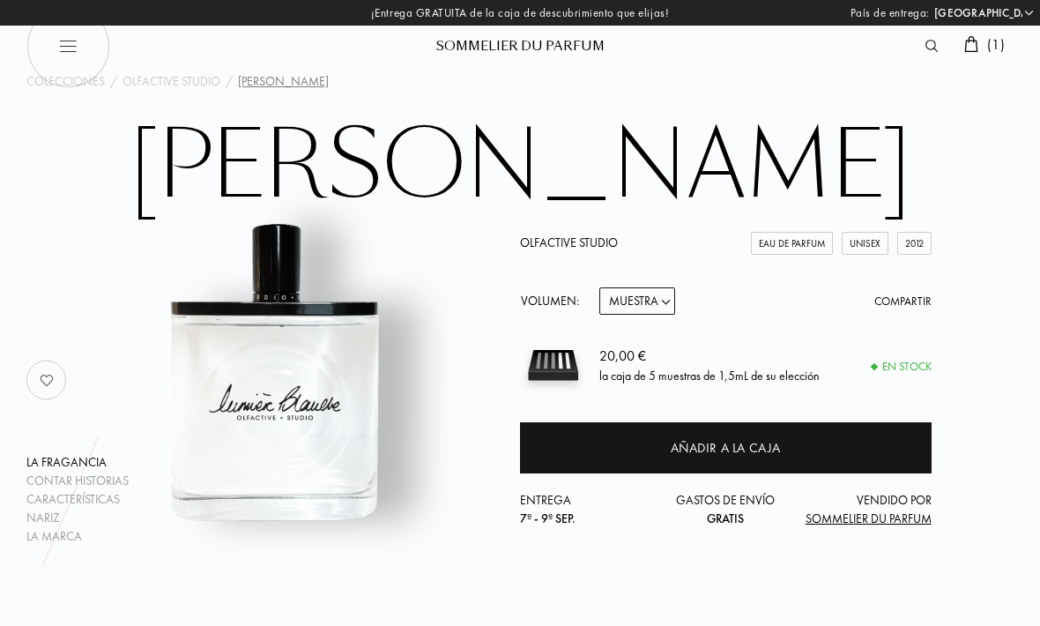
click at [974, 38] on img at bounding box center [971, 44] width 14 height 16
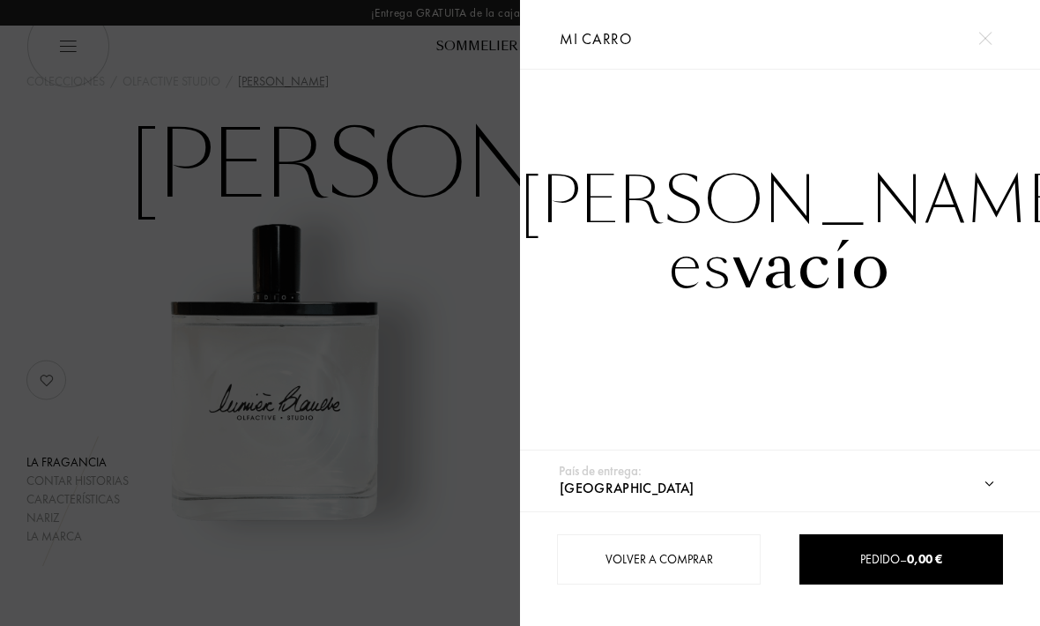
click at [989, 41] on img at bounding box center [984, 38] width 13 height 13
